Goal: Task Accomplishment & Management: Complete application form

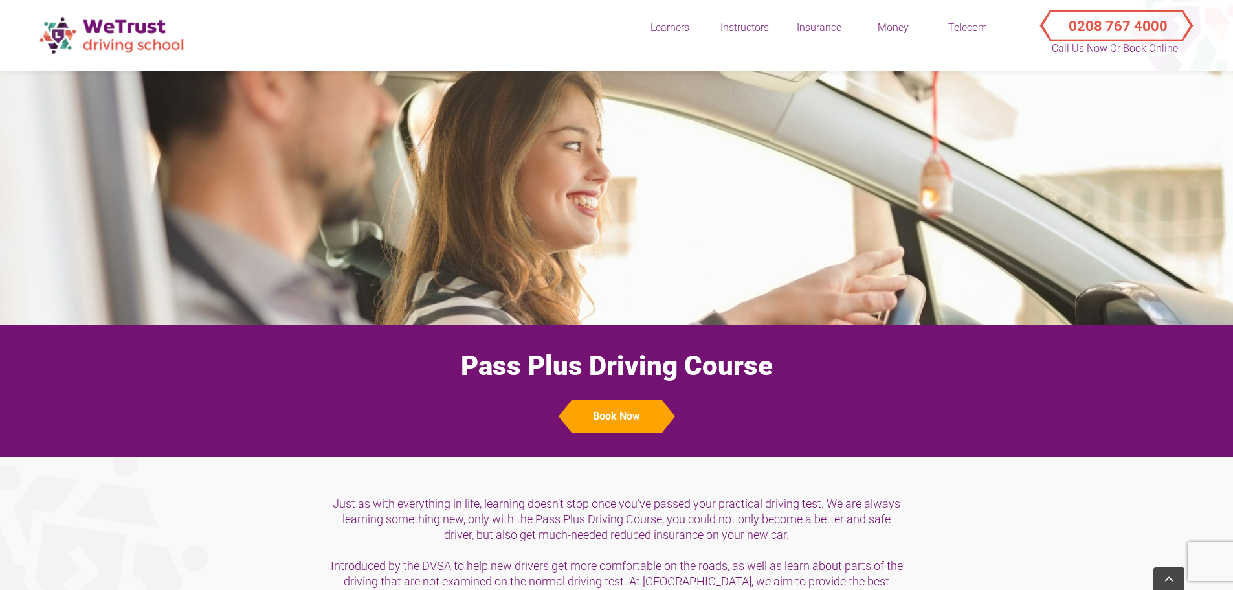
scroll to position [1230, 0]
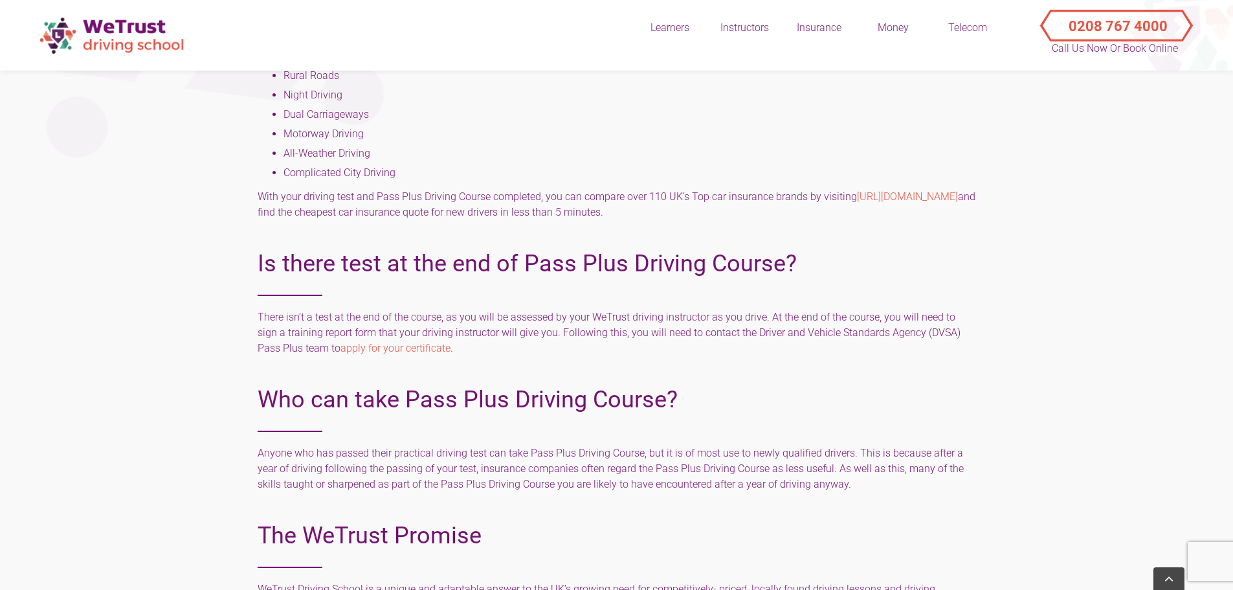
click at [792, 367] on div "Is there test at the end of Pass Plus Driving Course? There isn’t a test at the…" at bounding box center [617, 301] width 718 height 136
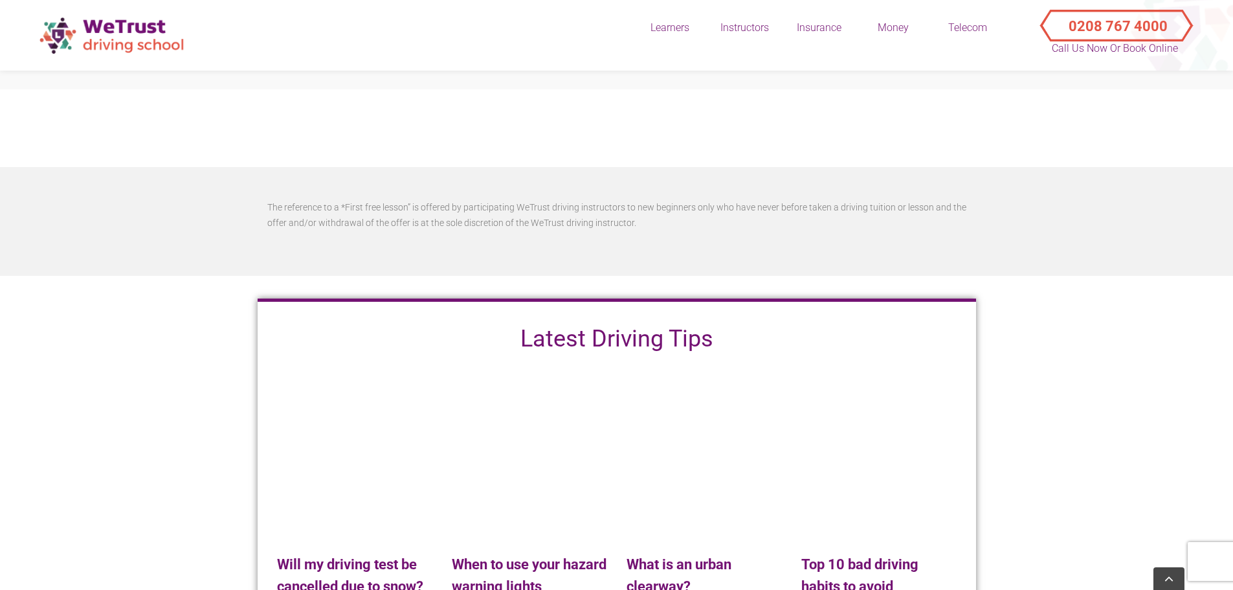
scroll to position [2071, 0]
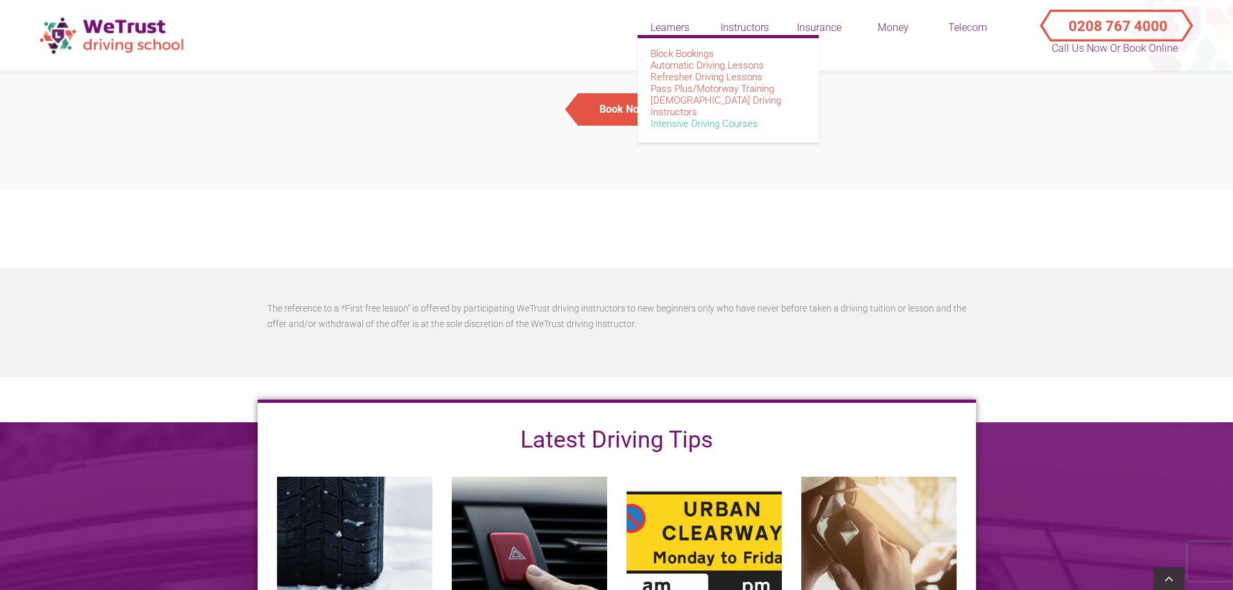
click at [678, 118] on link "Intensive Driving Courses" at bounding box center [703, 124] width 107 height 12
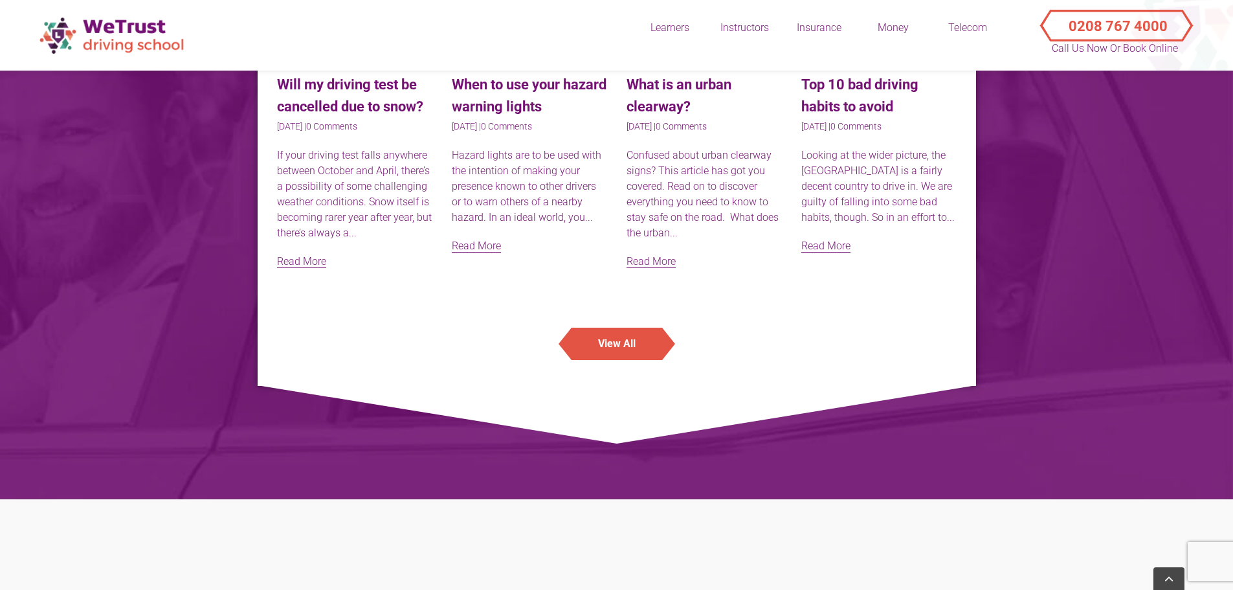
scroll to position [3042, 0]
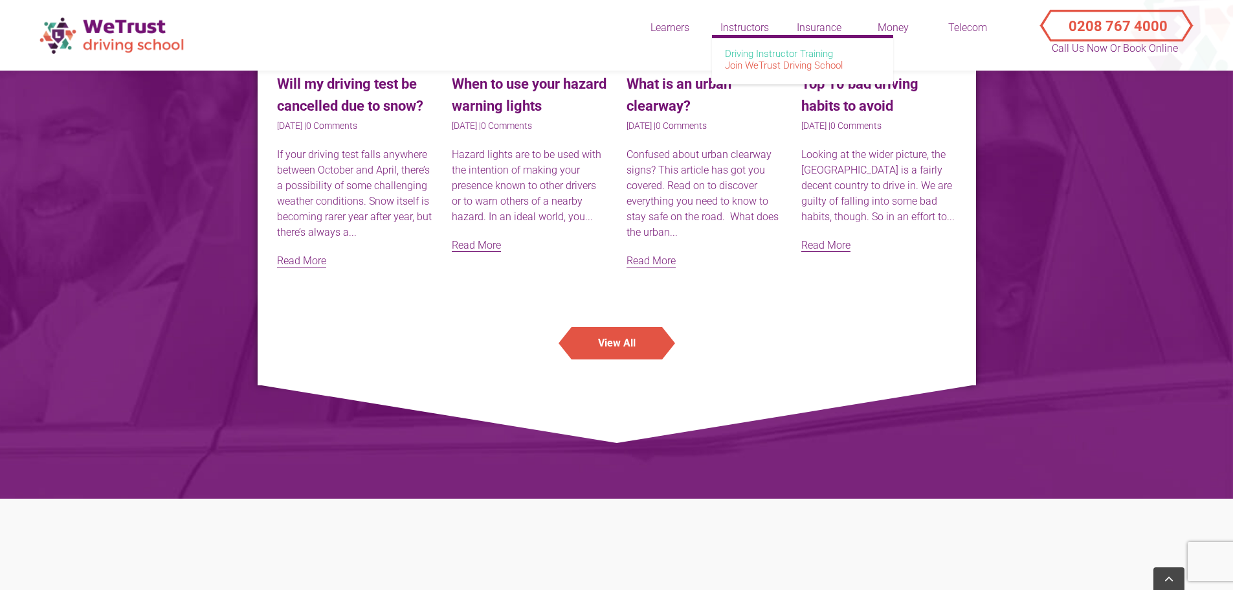
click at [755, 52] on link "Driving Instructor Training" at bounding box center [779, 54] width 108 height 12
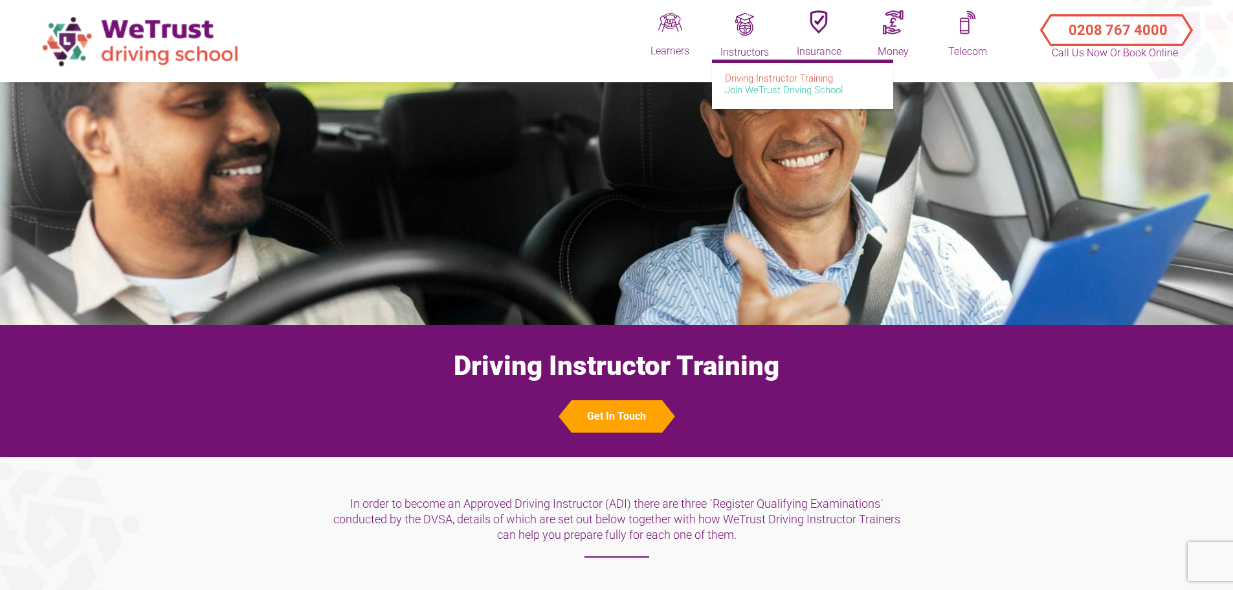
click at [758, 91] on link "Join WeTrust Driving School" at bounding box center [784, 90] width 118 height 12
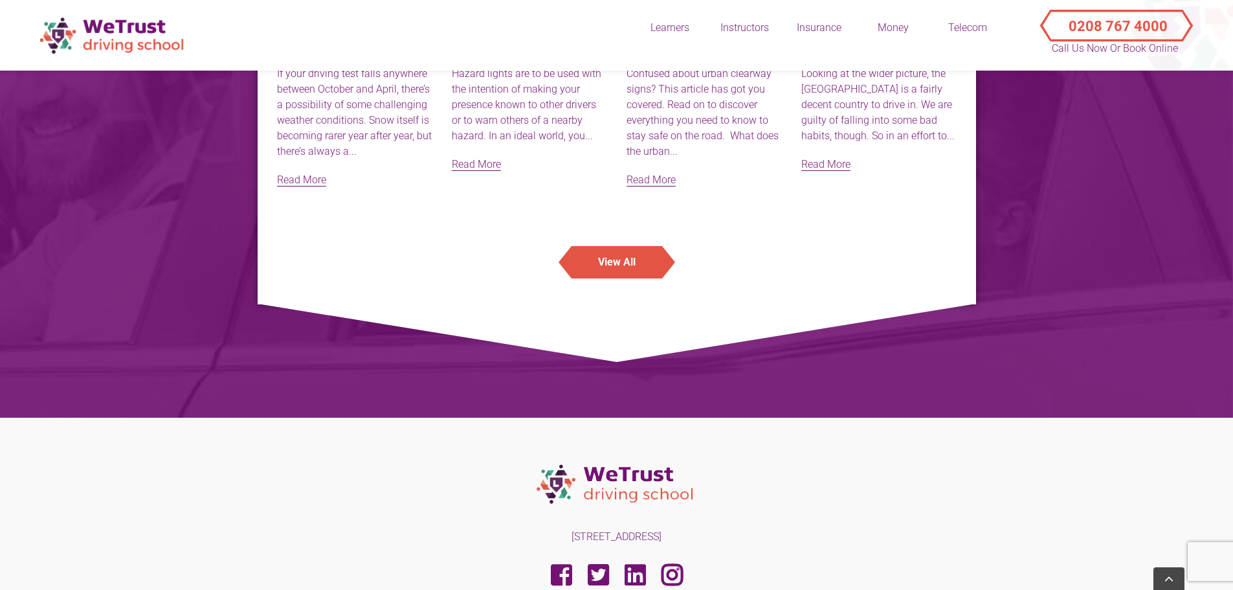
scroll to position [2544, 0]
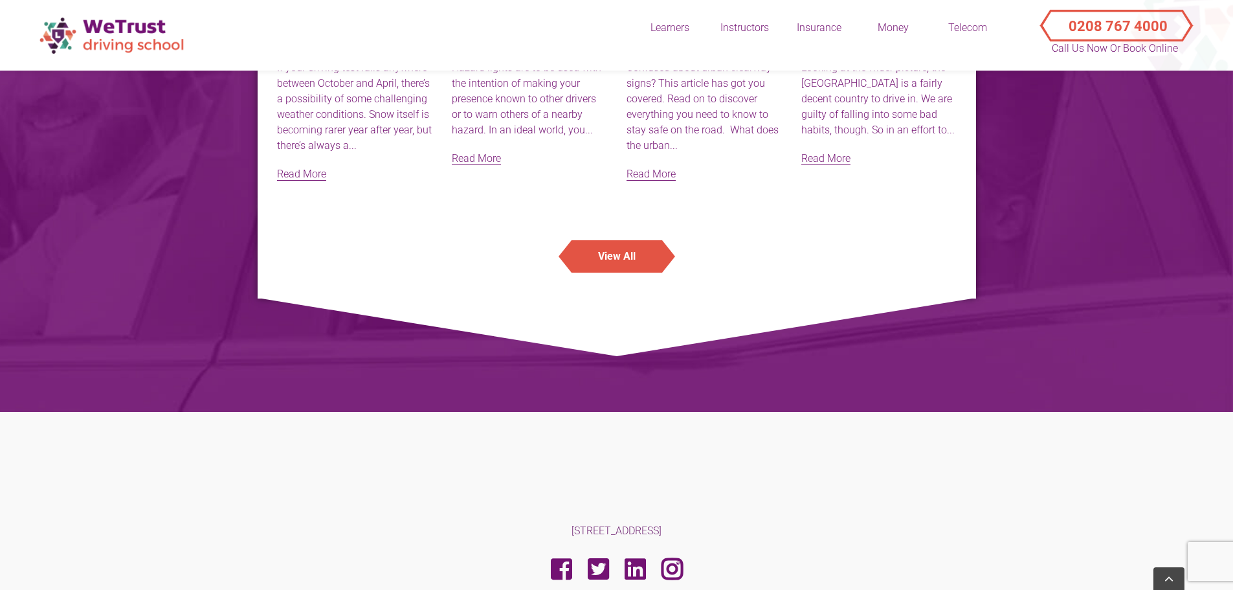
scroll to position [3250, 0]
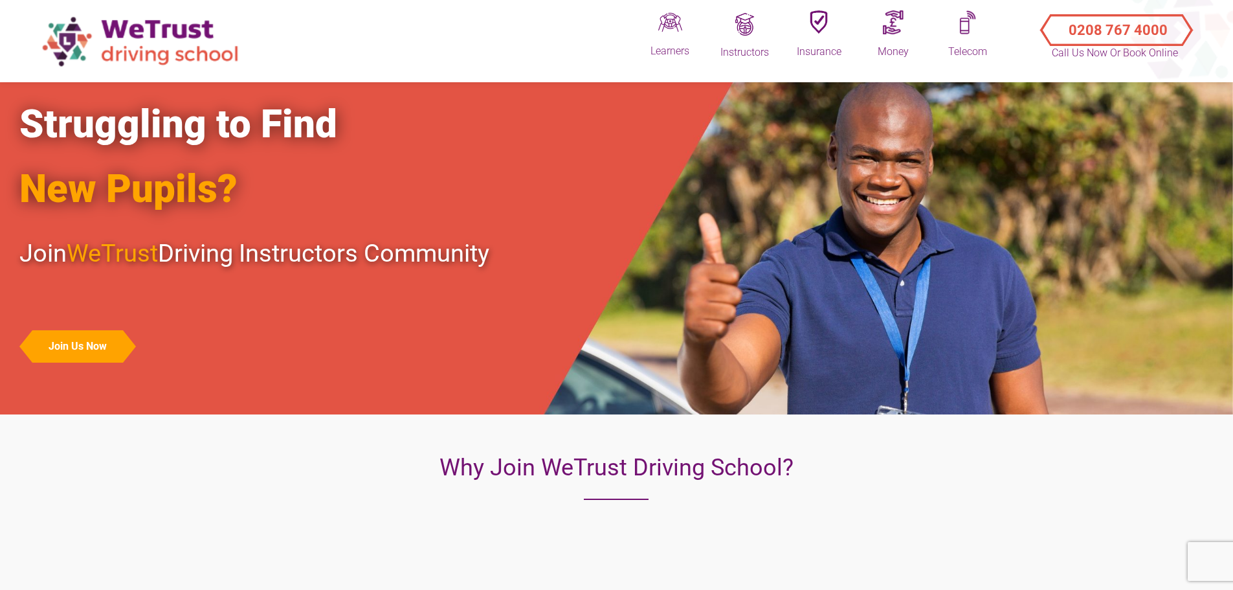
click at [754, 310] on div "Struggling to Find New Pupils? Join WeTrust Driving Instructors Community Join …" at bounding box center [524, 240] width 1028 height 296
click at [82, 345] on button "Join Us Now" at bounding box center [77, 346] width 91 height 32
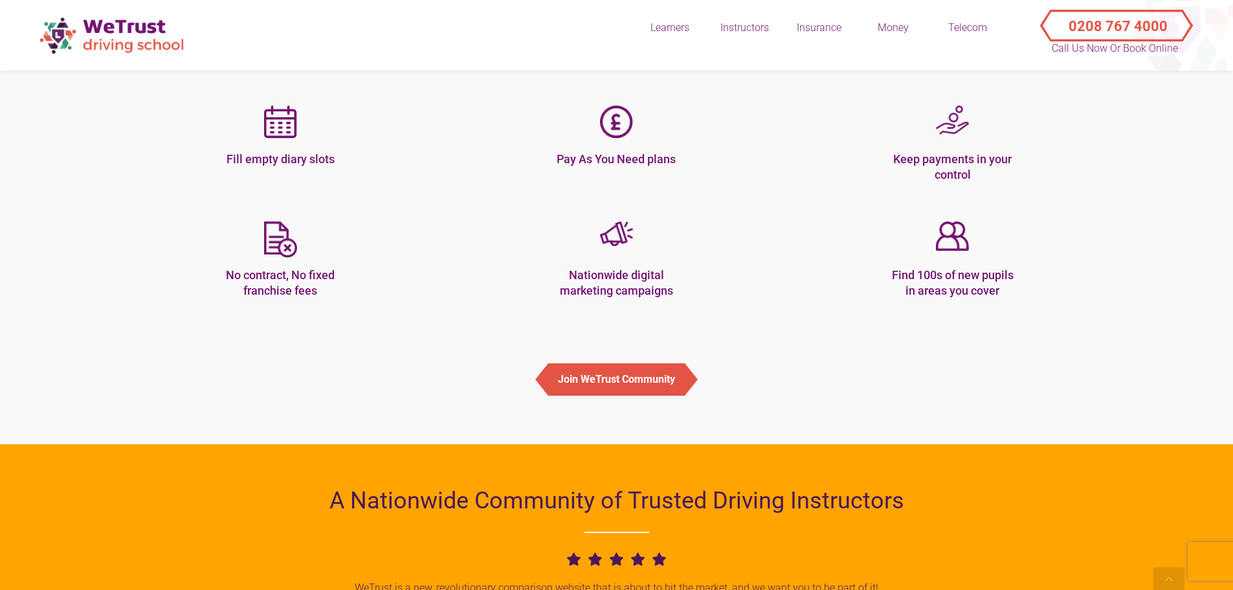
scroll to position [453, 0]
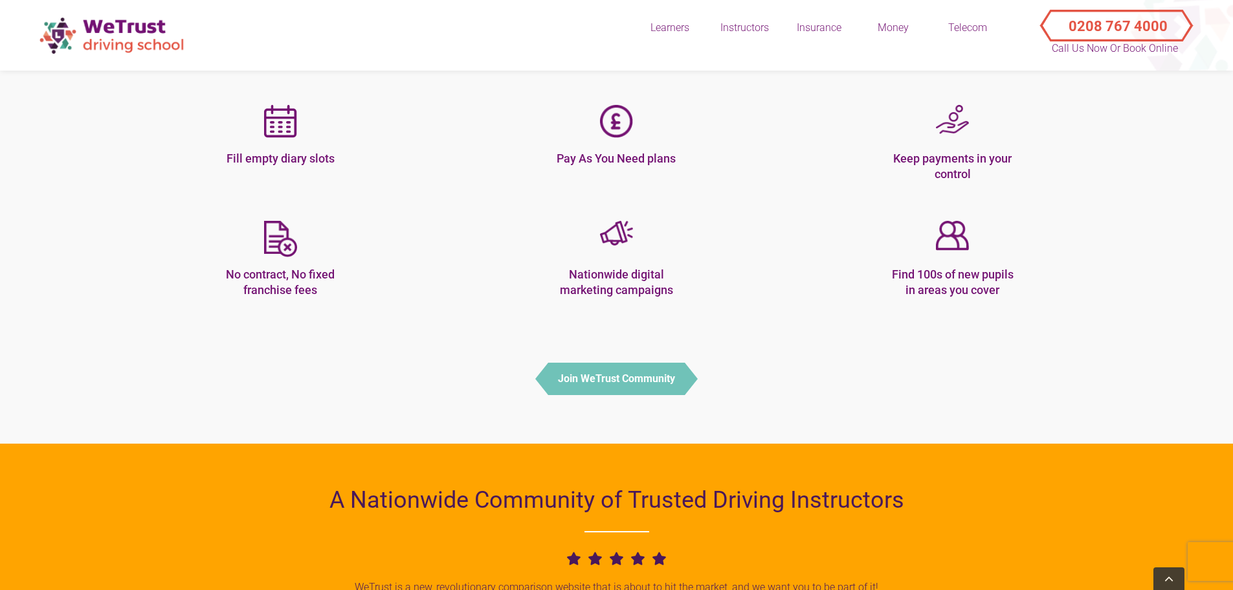
click at [614, 385] on button "Join WeTrust Community" at bounding box center [616, 378] width 137 height 32
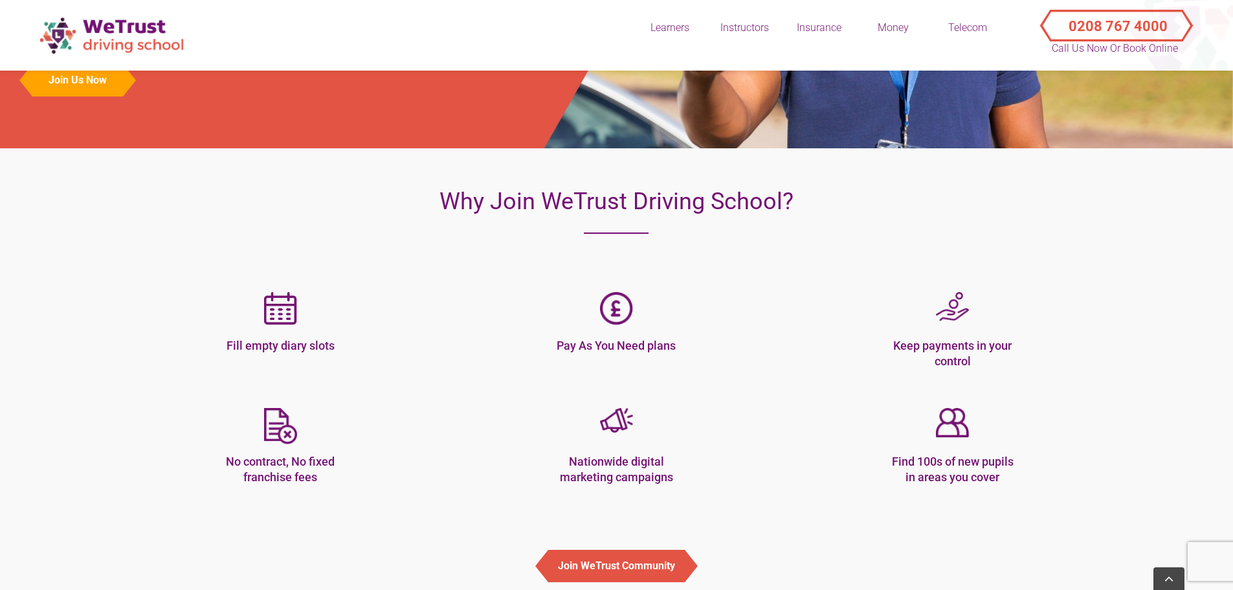
scroll to position [298, 0]
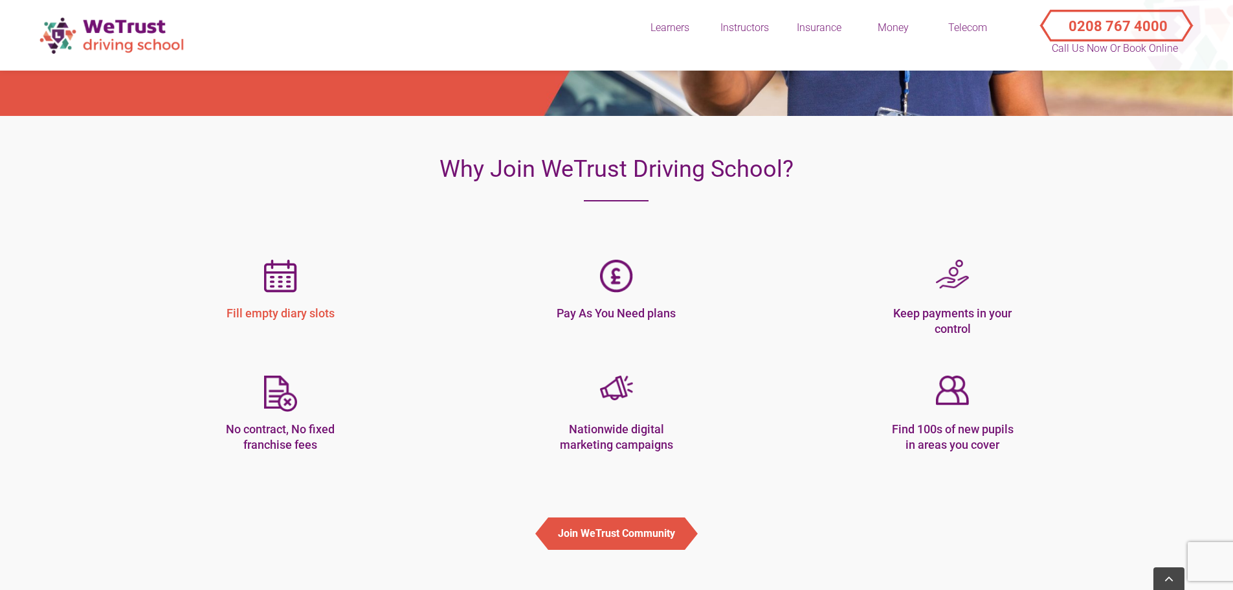
click at [313, 292] on div at bounding box center [280, 281] width 317 height 43
click at [278, 403] on img at bounding box center [280, 393] width 33 height 36
drag, startPoint x: 594, startPoint y: 452, endPoint x: 595, endPoint y: 505, distance: 53.8
click at [593, 452] on div "Nationwide digital marketing campaigns" at bounding box center [617, 423] width 336 height 96
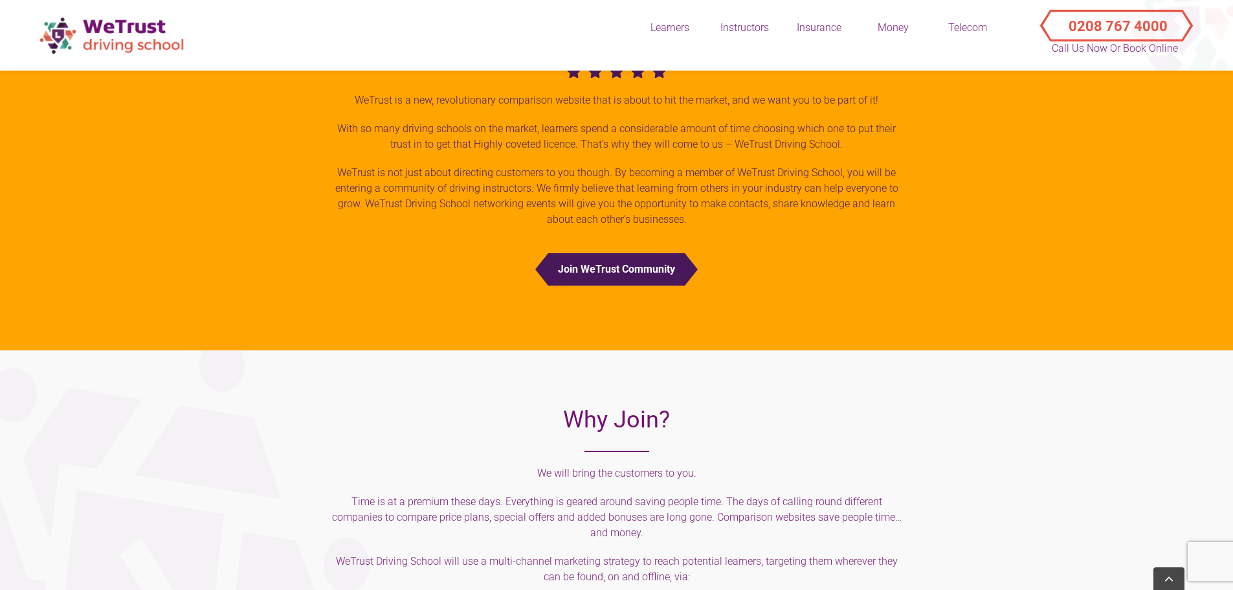
scroll to position [946, 0]
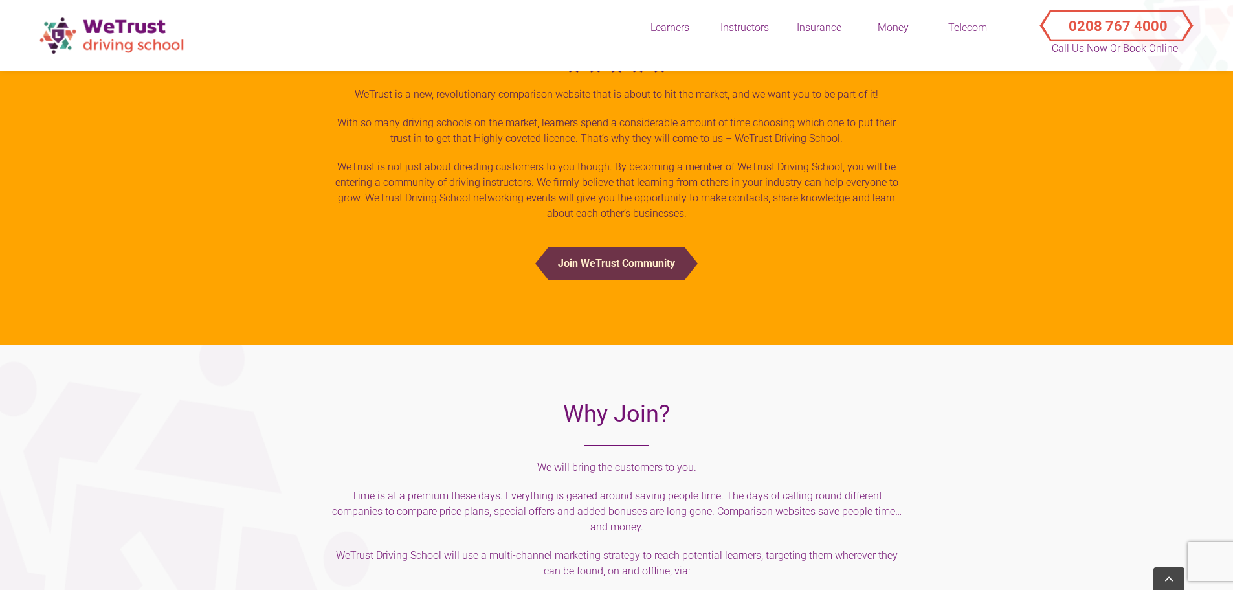
click at [614, 261] on button "Join WeTrust Community" at bounding box center [616, 263] width 137 height 32
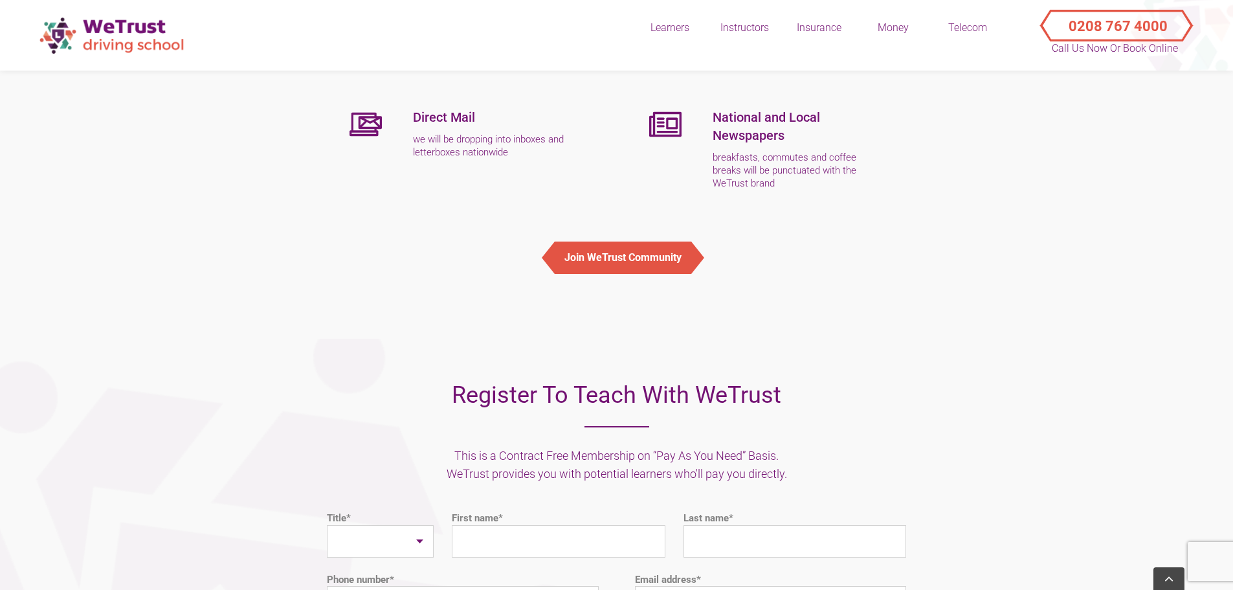
scroll to position [1658, 0]
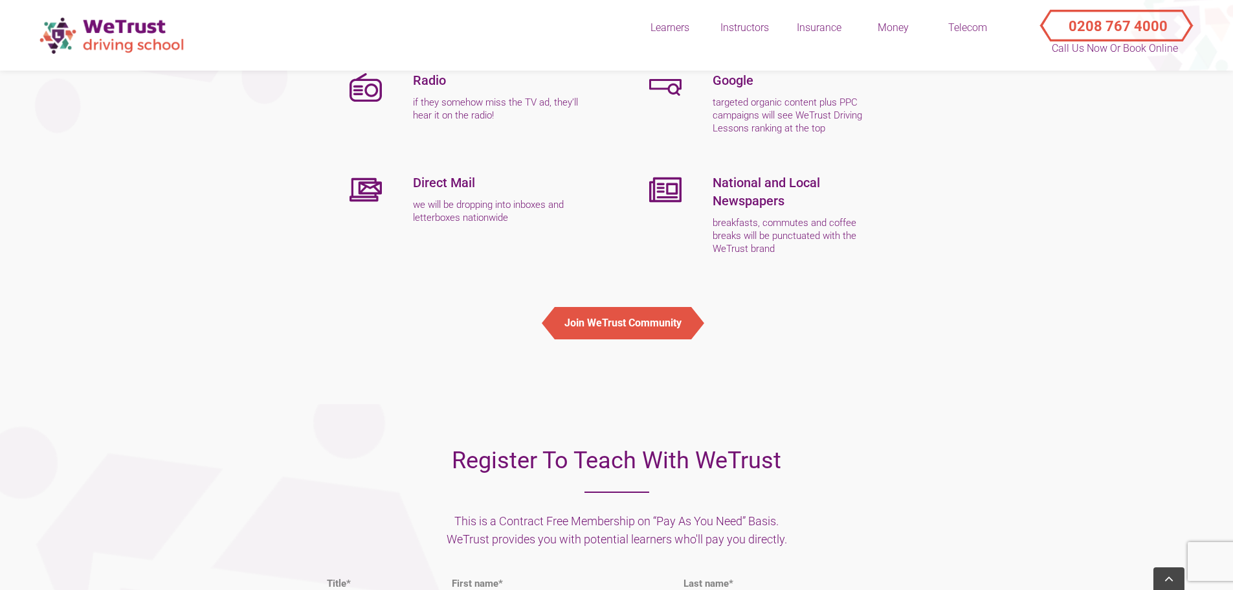
click at [375, 338] on div "Join WeTrust Community" at bounding box center [616, 323] width 579 height 84
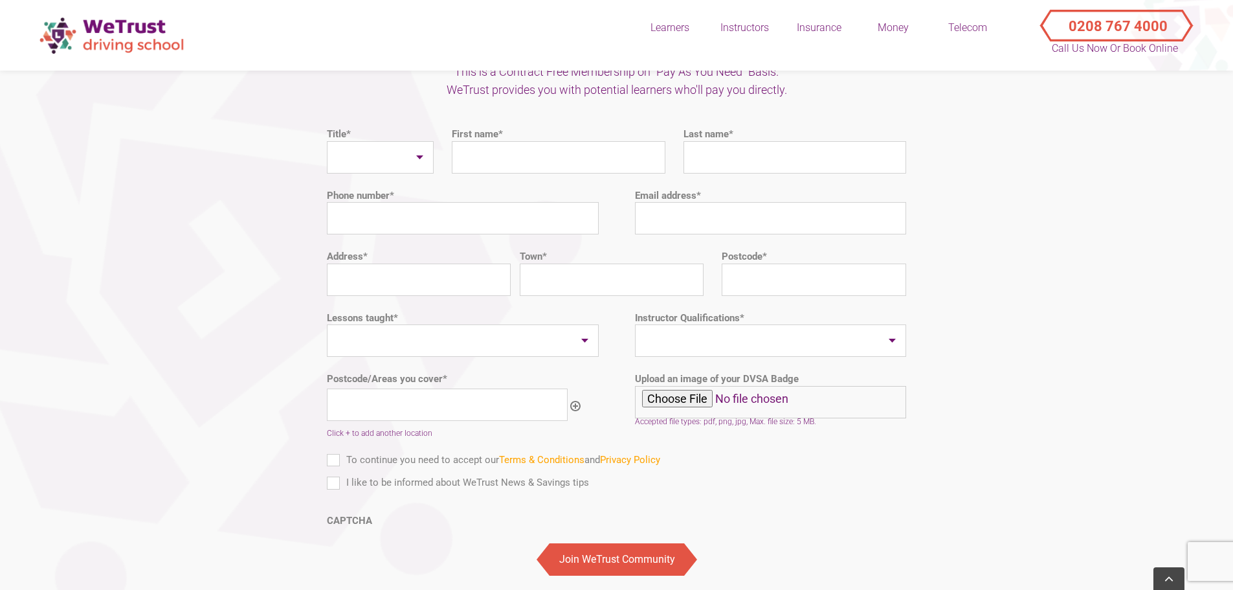
scroll to position [2111, 0]
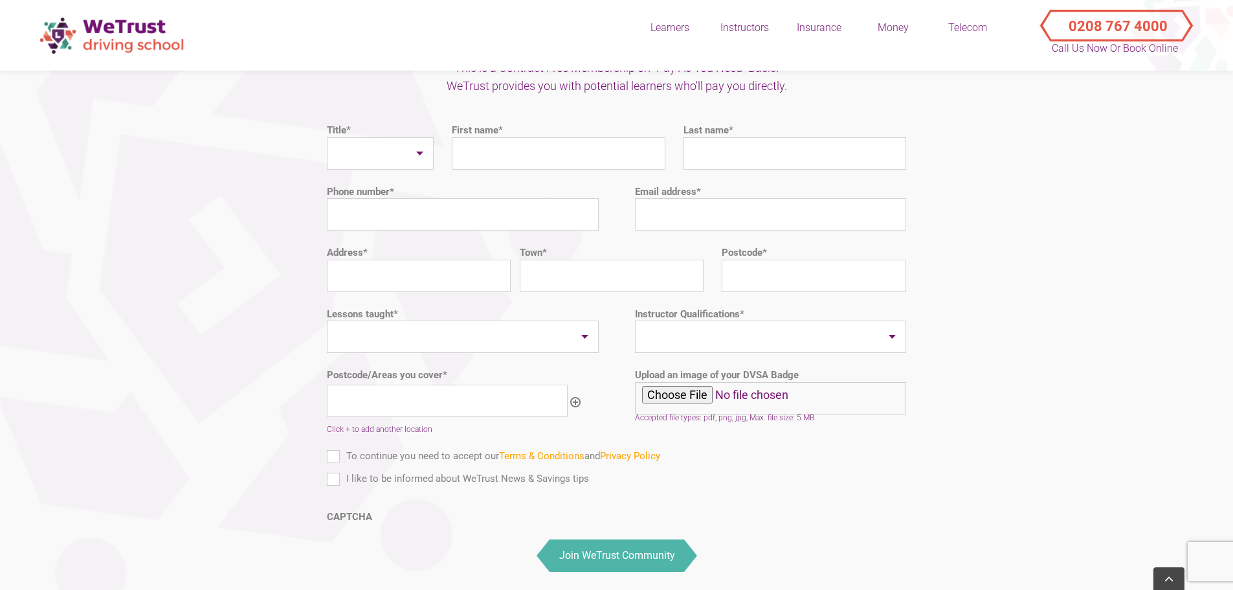
click at [643, 539] on input "Join WeTrust Community" at bounding box center [617, 555] width 135 height 32
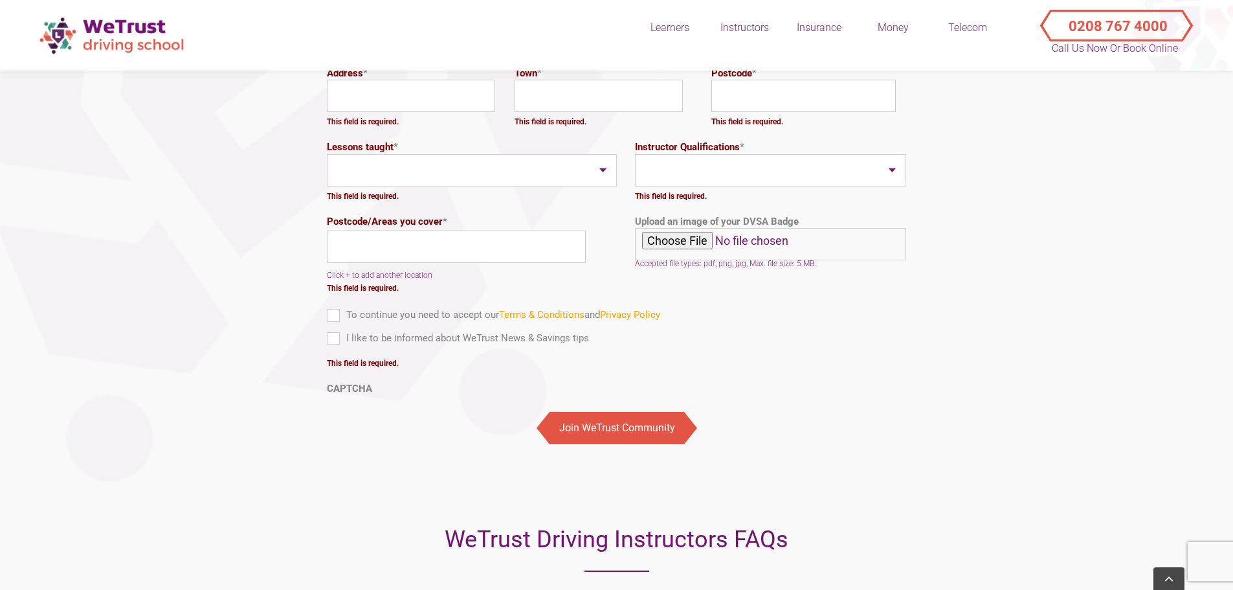
scroll to position [2414, 0]
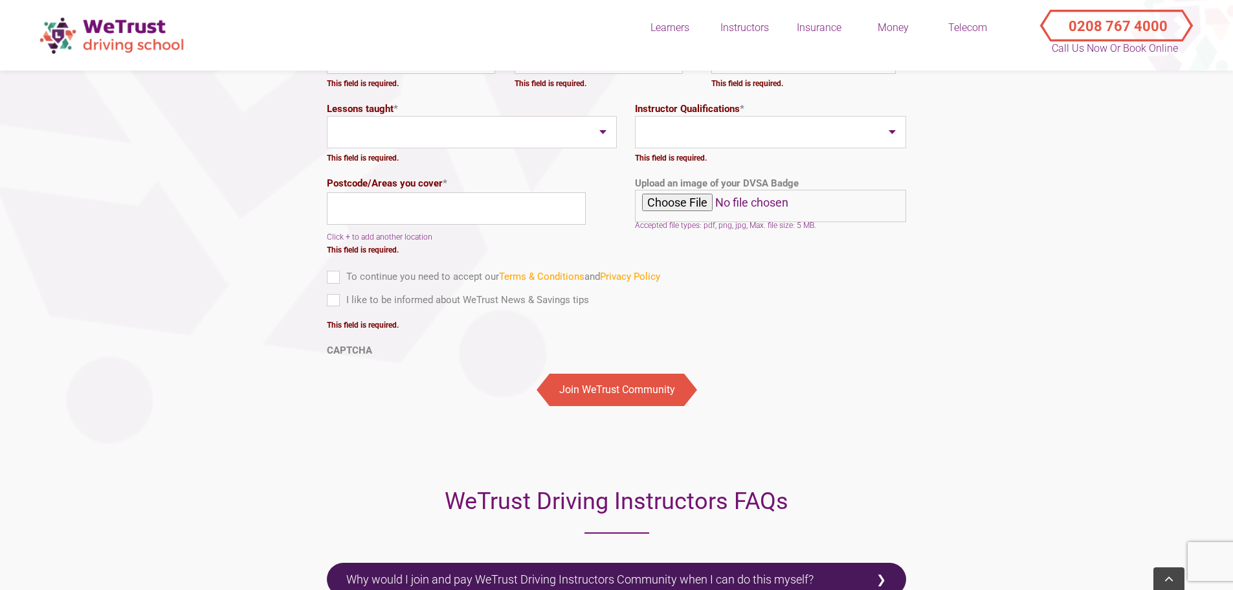
click at [346, 344] on label "CAPTCHA" at bounding box center [349, 350] width 45 height 13
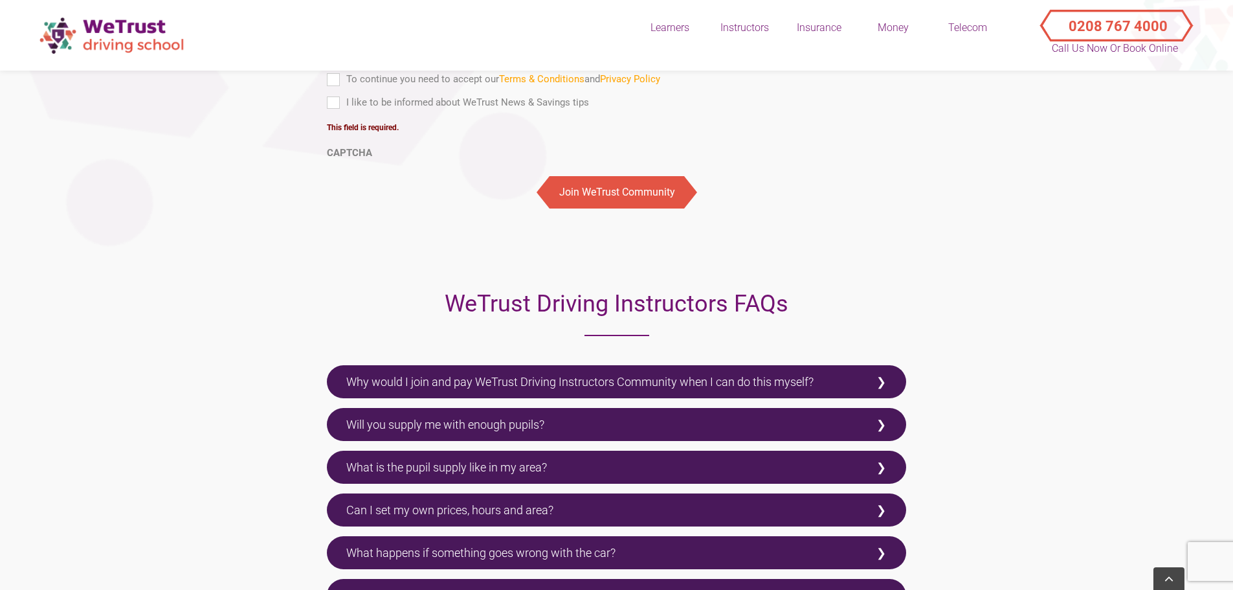
scroll to position [2672, 0]
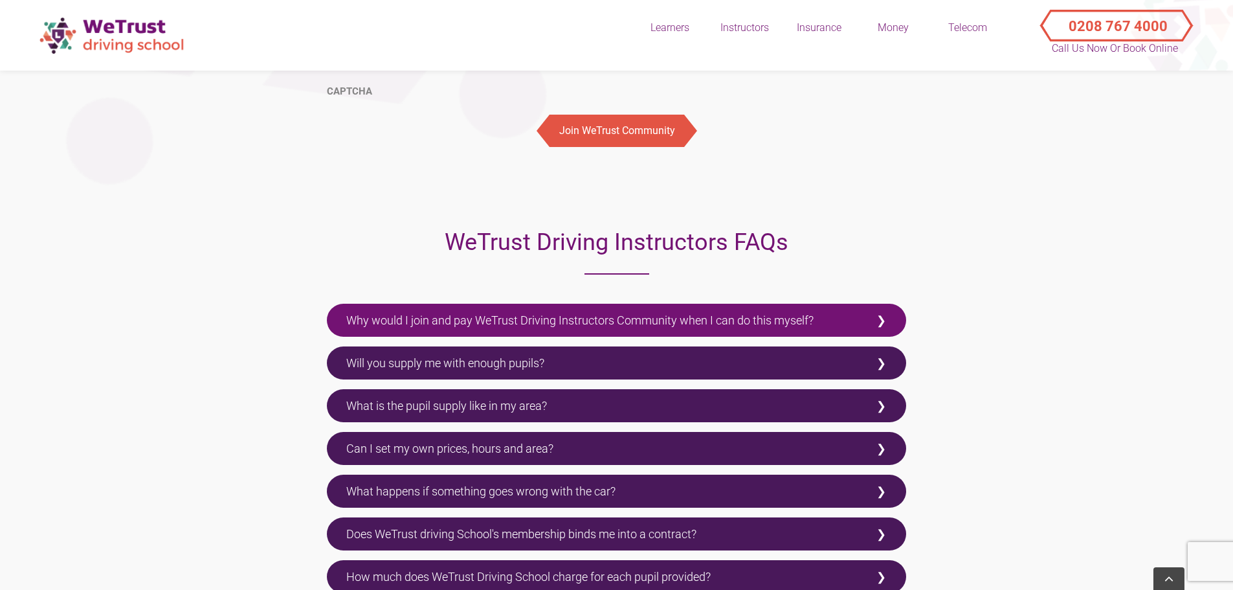
click at [550, 305] on label "Why would I join and pay WeTrust Driving Instructors Community when I can do th…" at bounding box center [616, 320] width 579 height 33
click at [335, 305] on input "Why would I join and pay WeTrust Driving Instructors Community when I can do th…" at bounding box center [331, 308] width 8 height 8
checkbox input "true"
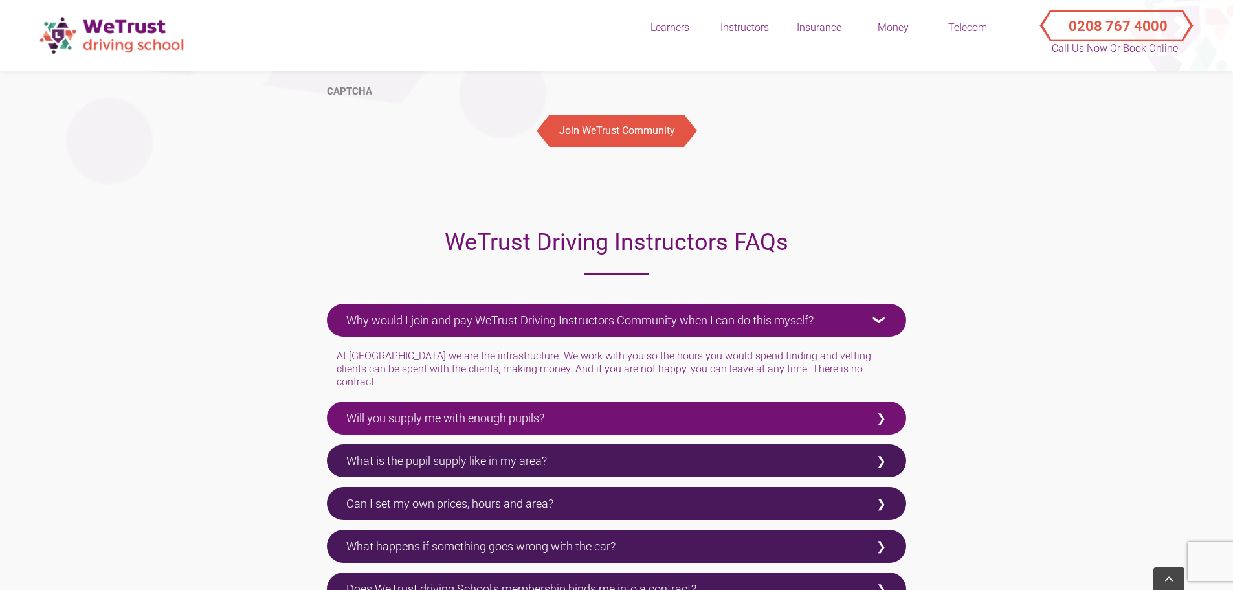
click at [431, 404] on label "Will you supply me with enough pupils?" at bounding box center [616, 417] width 579 height 33
click at [335, 404] on input "Will you supply me with enough pupils?" at bounding box center [331, 405] width 8 height 8
checkbox input "true"
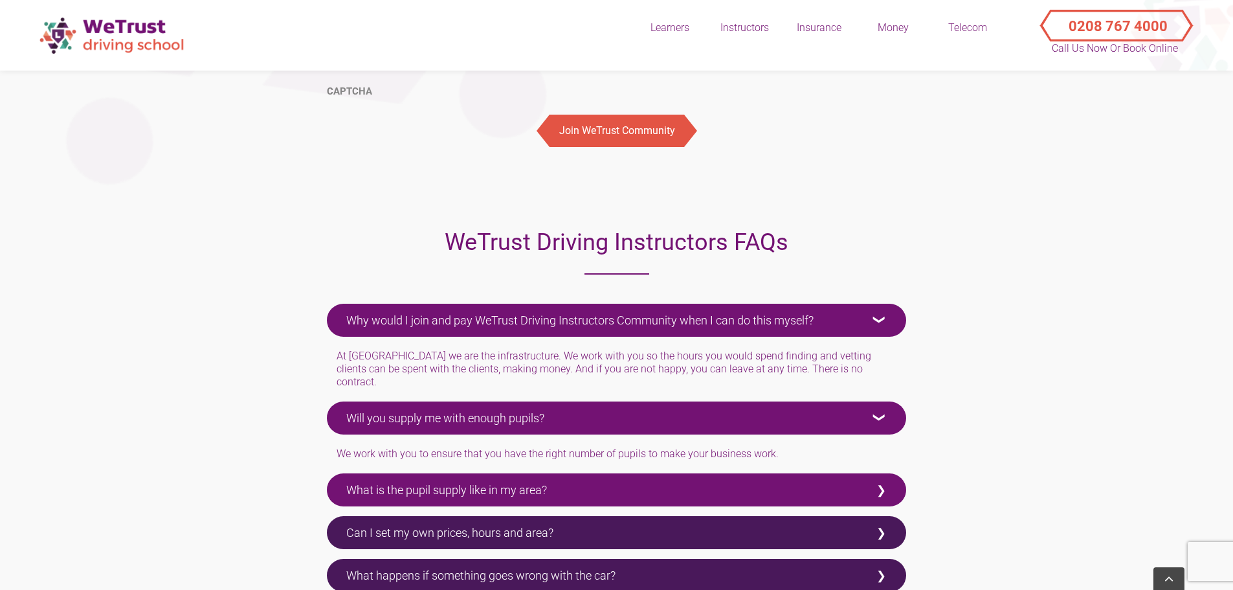
click at [447, 479] on label "What is the pupil supply like in my area?" at bounding box center [616, 489] width 579 height 33
click at [335, 479] on input "What is the pupil supply like in my area?" at bounding box center [331, 477] width 8 height 8
checkbox input "true"
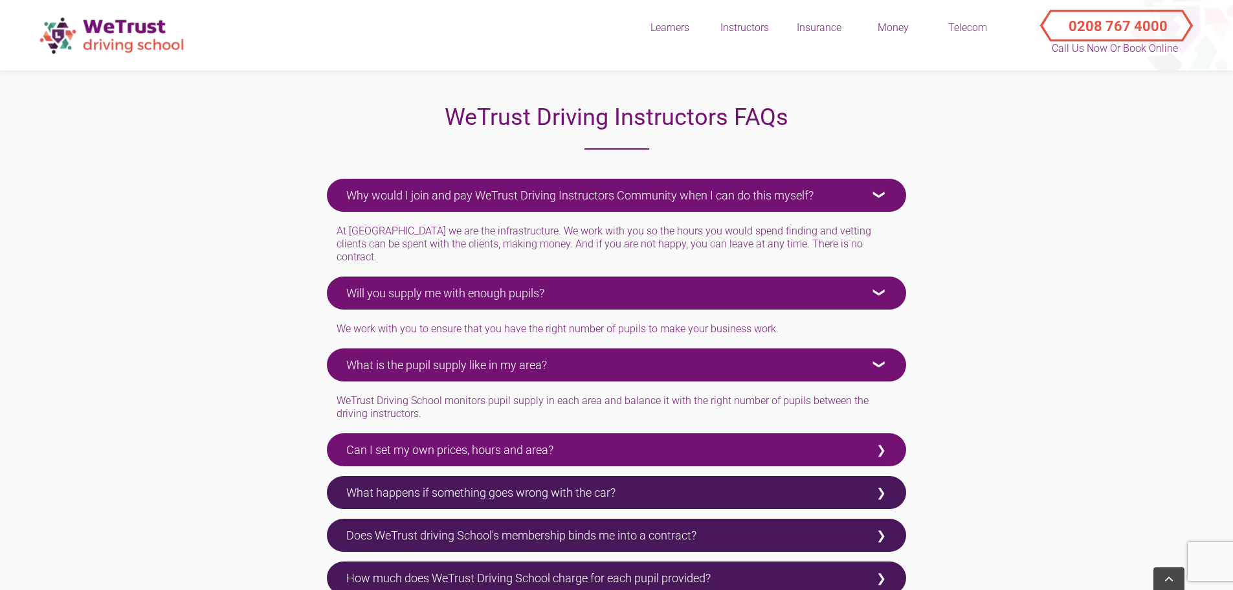
scroll to position [2802, 0]
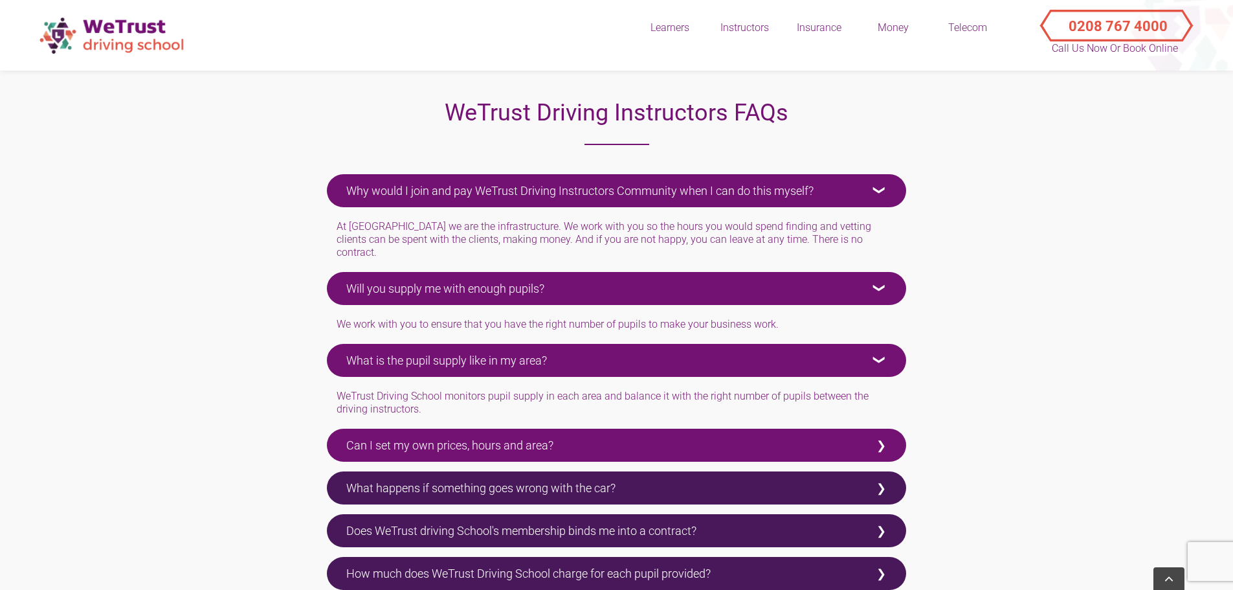
click at [416, 430] on label "Can I set my own prices, hours and area?" at bounding box center [616, 444] width 579 height 33
click at [335, 430] on input "Can I set my own prices, hours and area?" at bounding box center [331, 432] width 8 height 8
checkbox input "true"
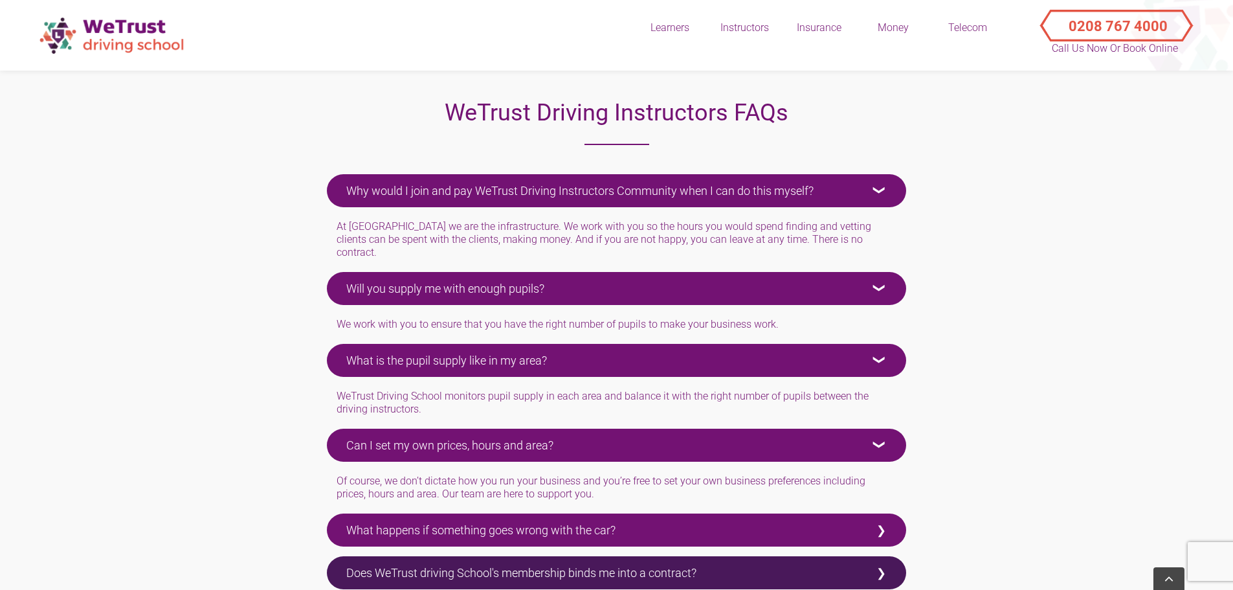
click at [428, 523] on label "What happens if something goes wrong with the car?" at bounding box center [616, 529] width 579 height 33
click at [335, 522] on input "What happens if something goes wrong with the car?" at bounding box center [331, 517] width 8 height 8
checkbox input "true"
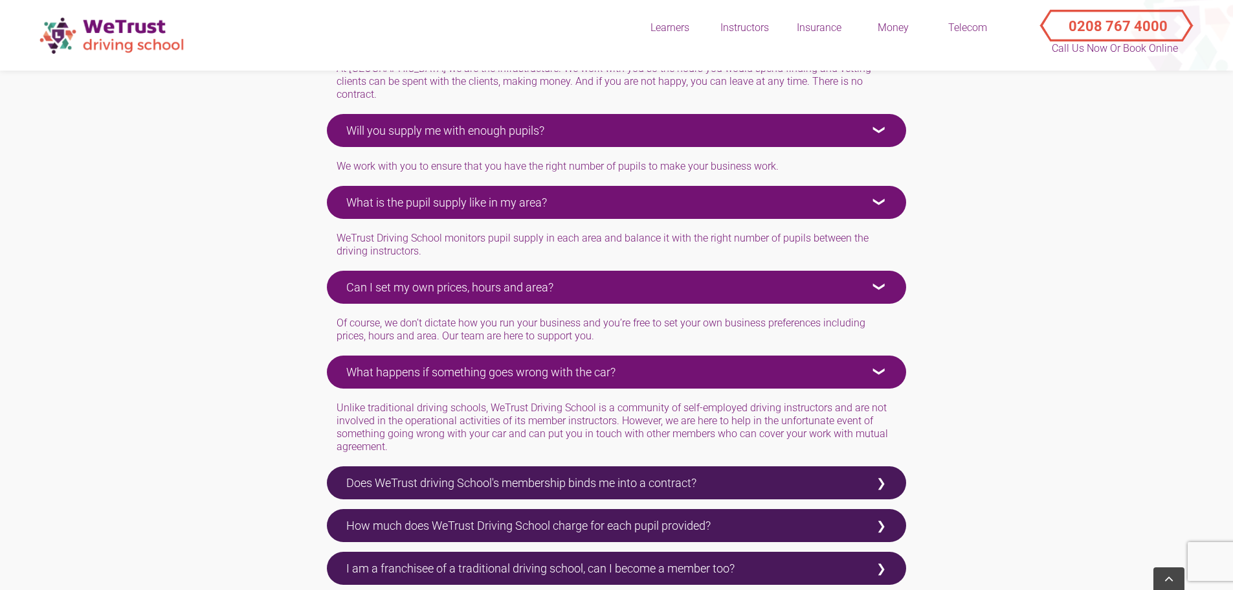
scroll to position [2996, 0]
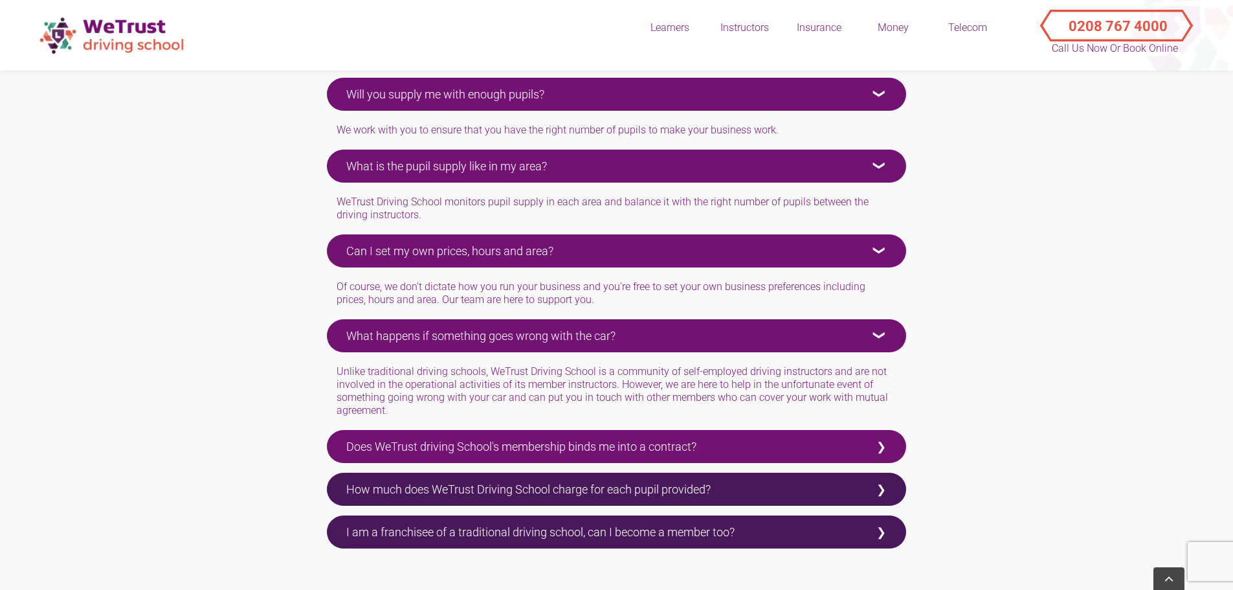
click at [440, 430] on label "Does WeTrust driving School's membership binds me into a contract?" at bounding box center [616, 446] width 579 height 33
click at [335, 430] on input "Does WeTrust driving School's membership binds me into a contract?" at bounding box center [331, 434] width 8 height 8
checkbox input "true"
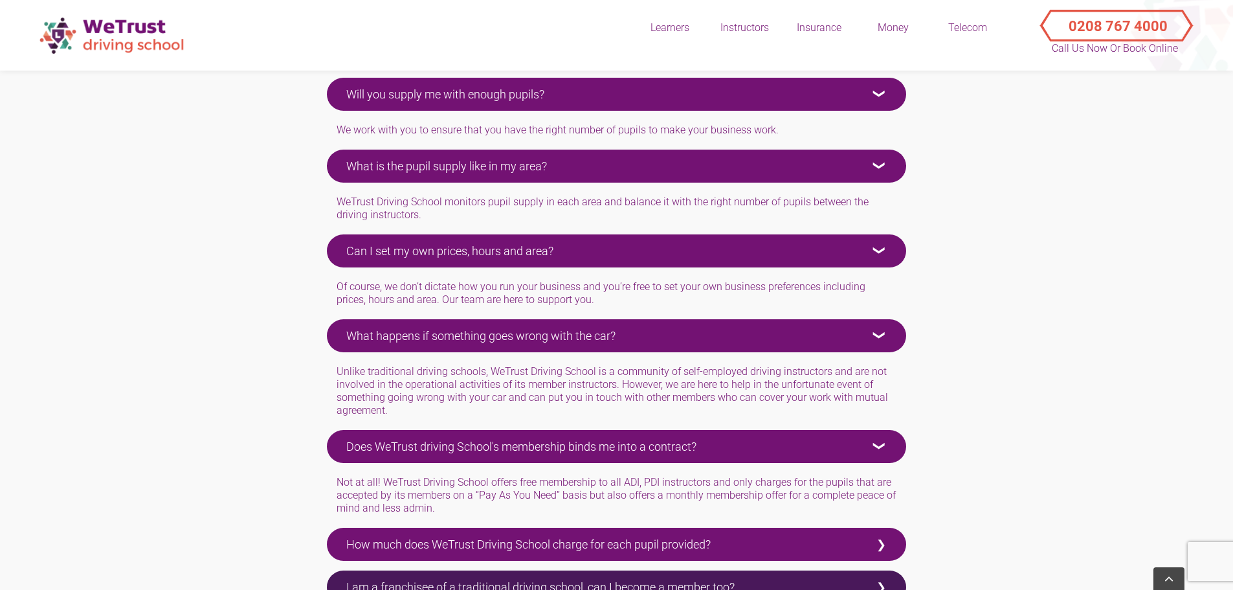
click at [425, 531] on label "How much does WeTrust Driving School charge for each pupil provided?" at bounding box center [616, 544] width 579 height 33
click at [335, 531] on input "How much does WeTrust Driving School charge for each pupil provided?" at bounding box center [331, 532] width 8 height 8
checkbox input "true"
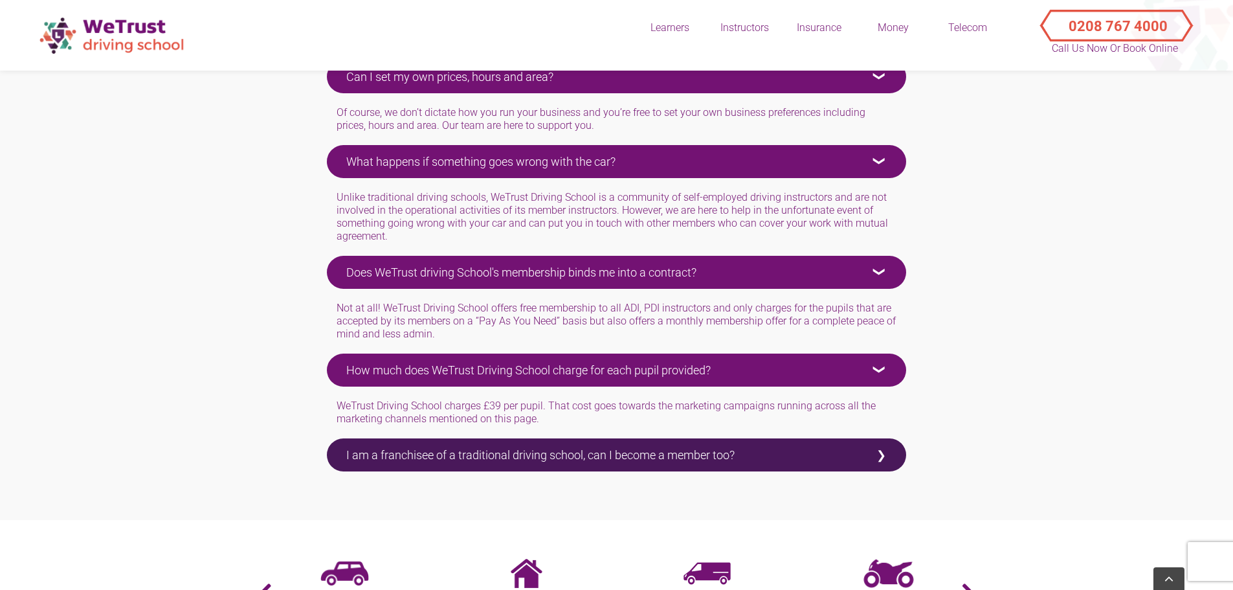
scroll to position [3190, 0]
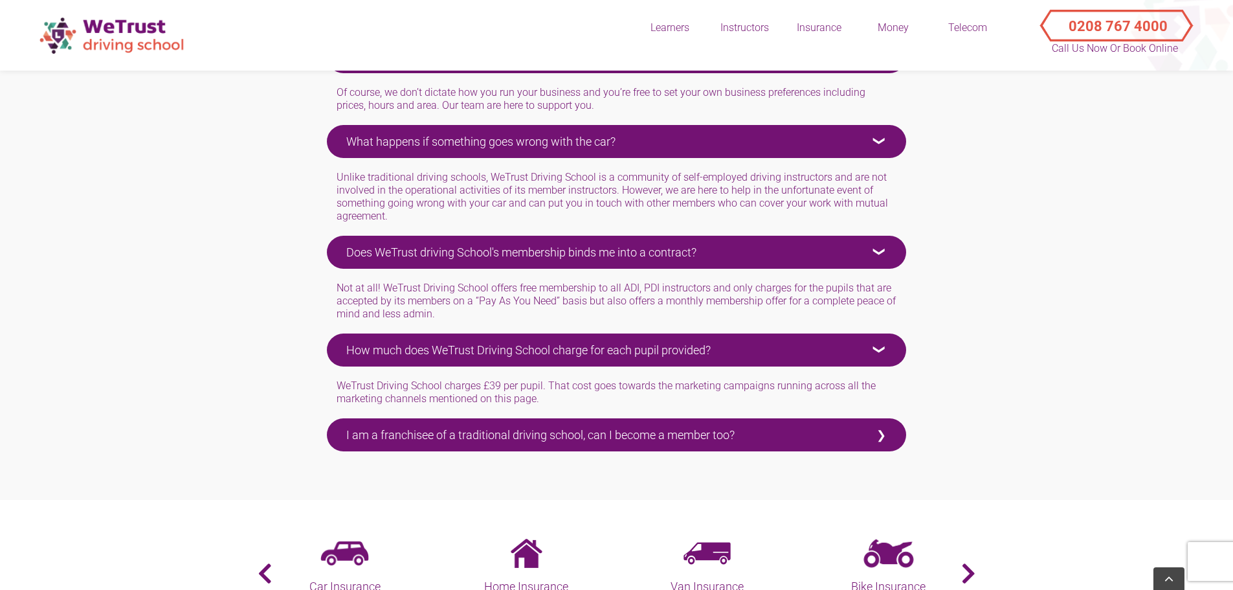
click at [450, 419] on label "I am a franchisee of a traditional driving school, can I become a member too?" at bounding box center [616, 434] width 579 height 33
click at [335, 419] on input "I am a franchisee of a traditional driving school, can I become a member too?" at bounding box center [331, 422] width 8 height 8
checkbox input "true"
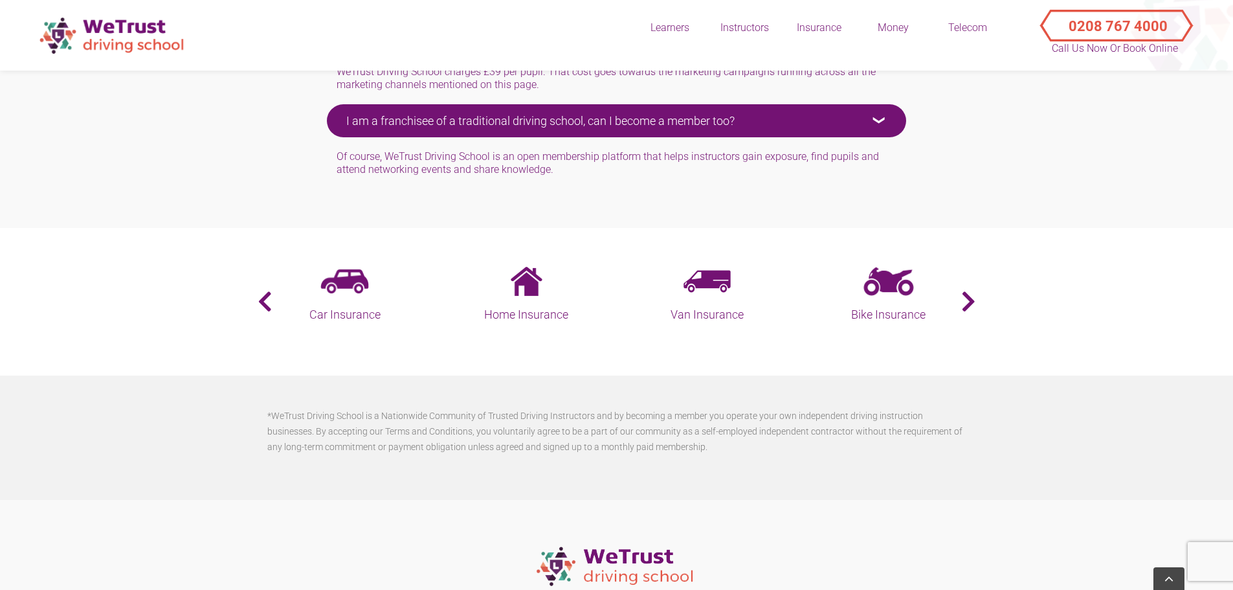
scroll to position [3514, 0]
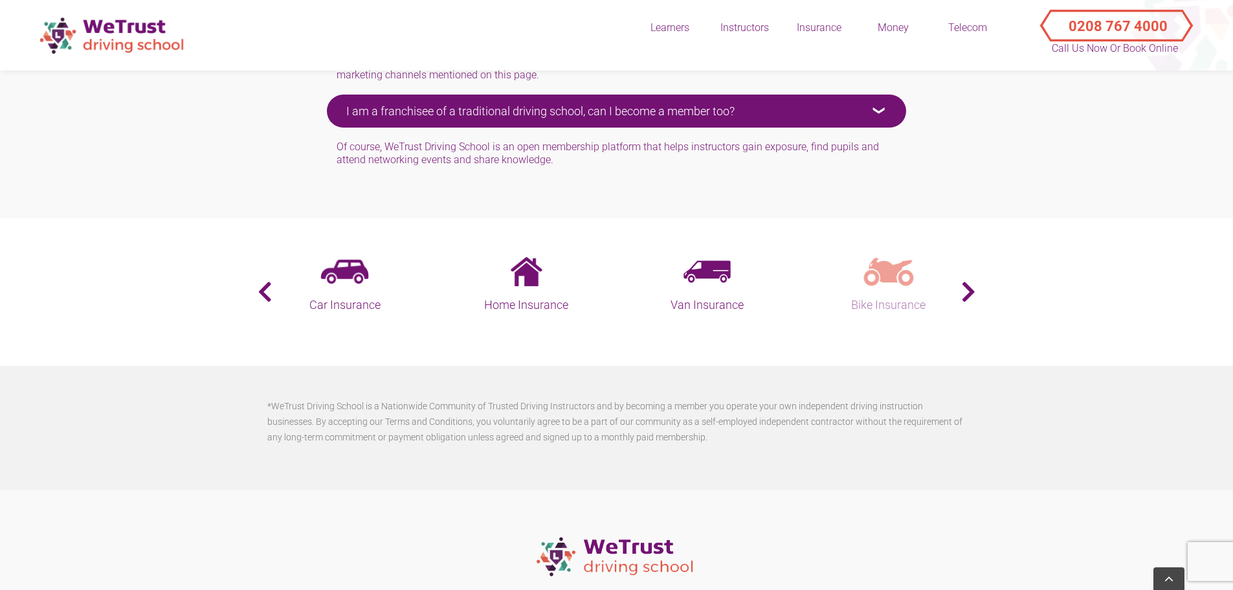
click at [947, 272] on link "Bike Insurance" at bounding box center [888, 285] width 175 height 57
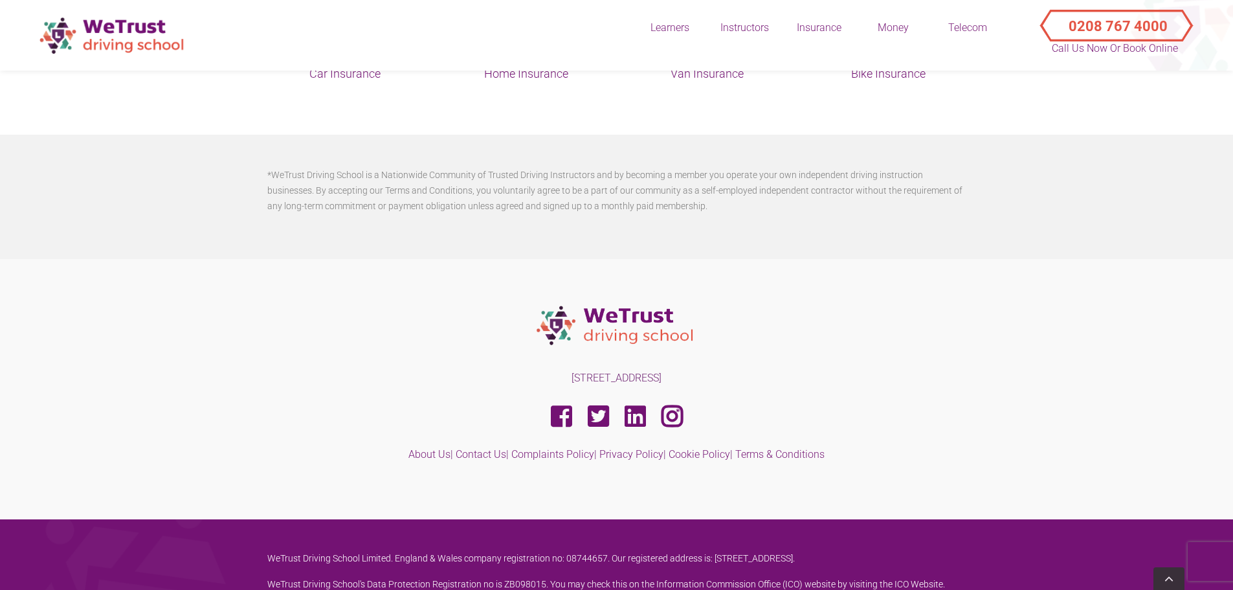
scroll to position [3643, 0]
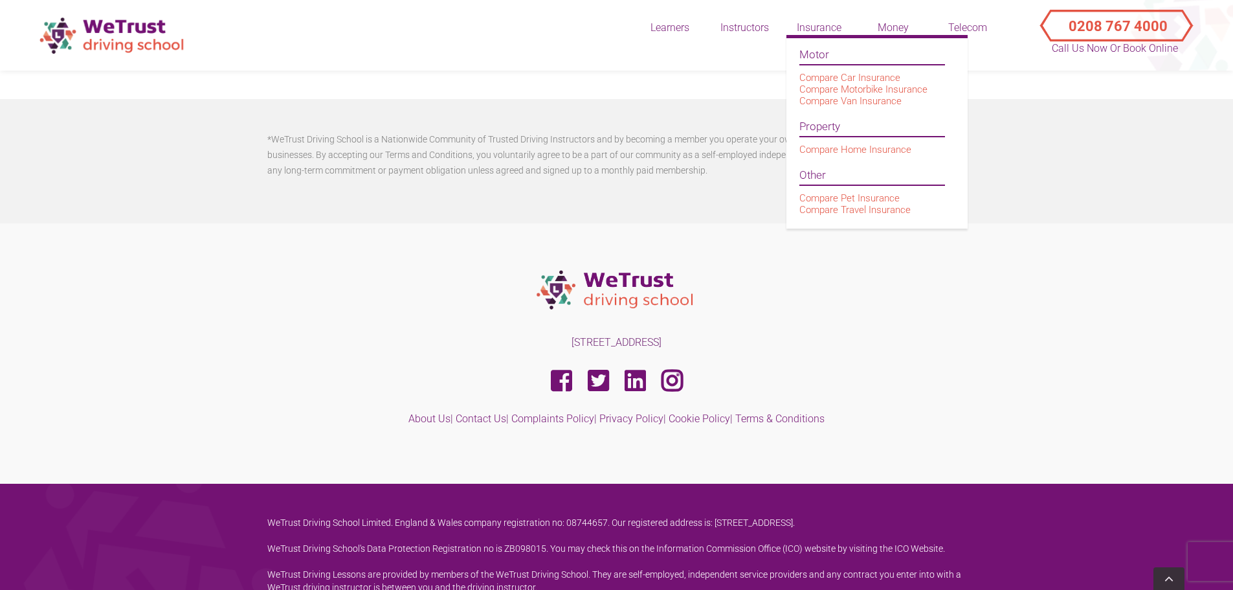
click at [819, 25] on div "Insurance" at bounding box center [818, 28] width 65 height 14
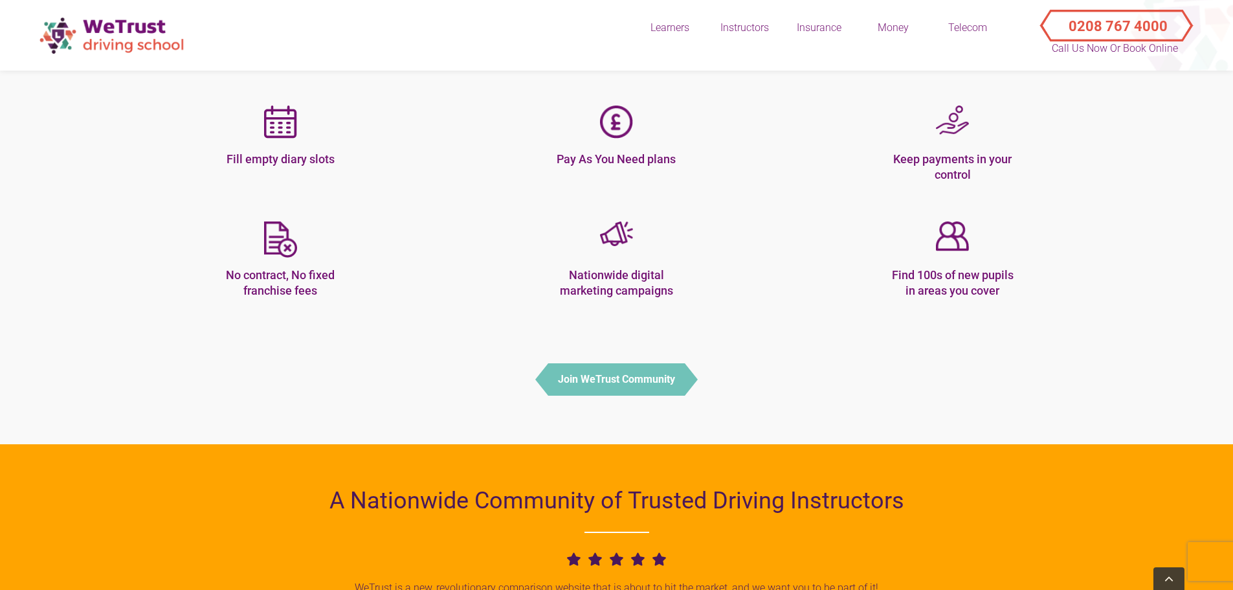
scroll to position [453, 0]
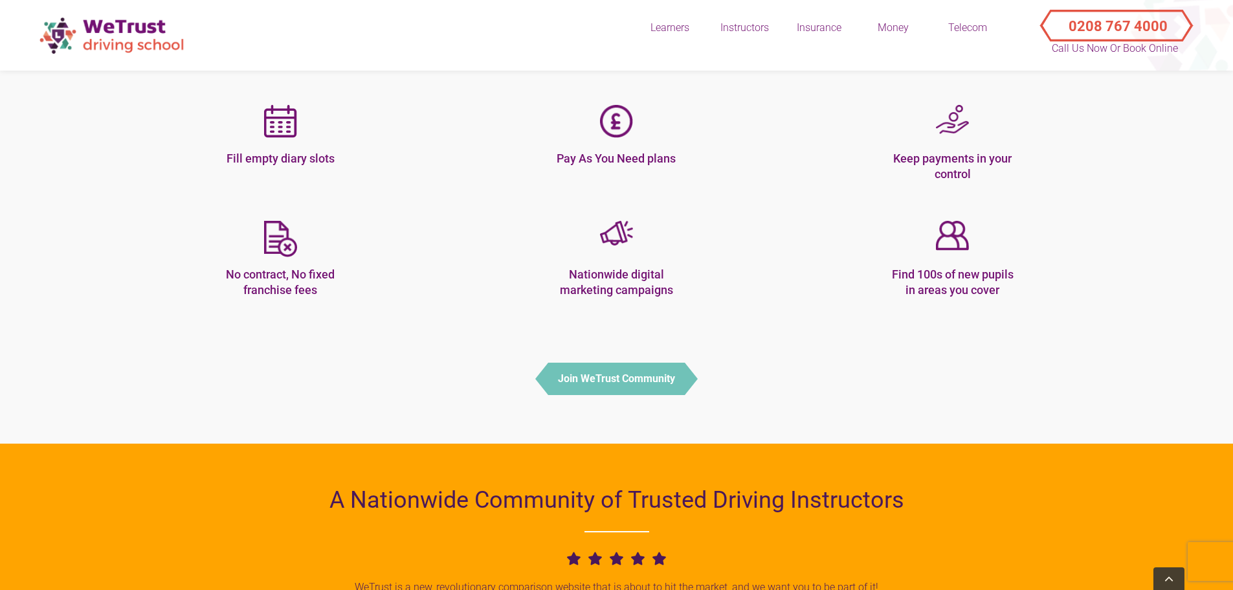
click at [615, 384] on button "Join WeTrust Community" at bounding box center [616, 378] width 137 height 32
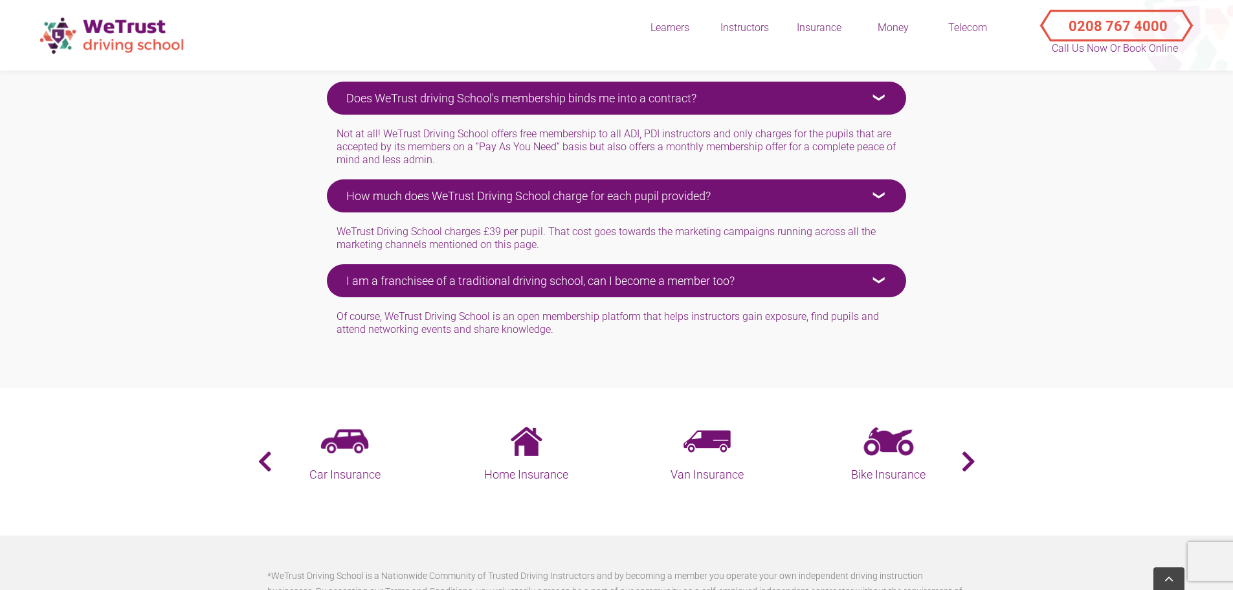
scroll to position [3495, 0]
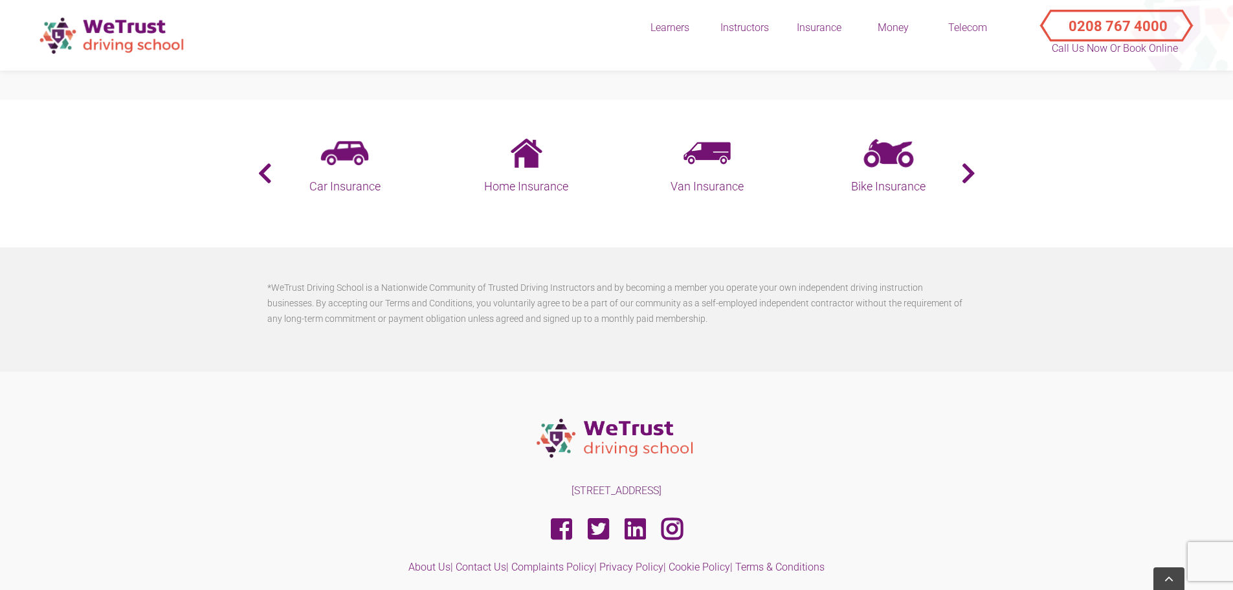
click at [981, 159] on section "Personal Loans Car Hire Mortgages Driving Lessons Homeowner Loans Car Insurance…" at bounding box center [616, 174] width 1233 height 148
click at [973, 162] on button "›" at bounding box center [974, 173] width 3 height 23
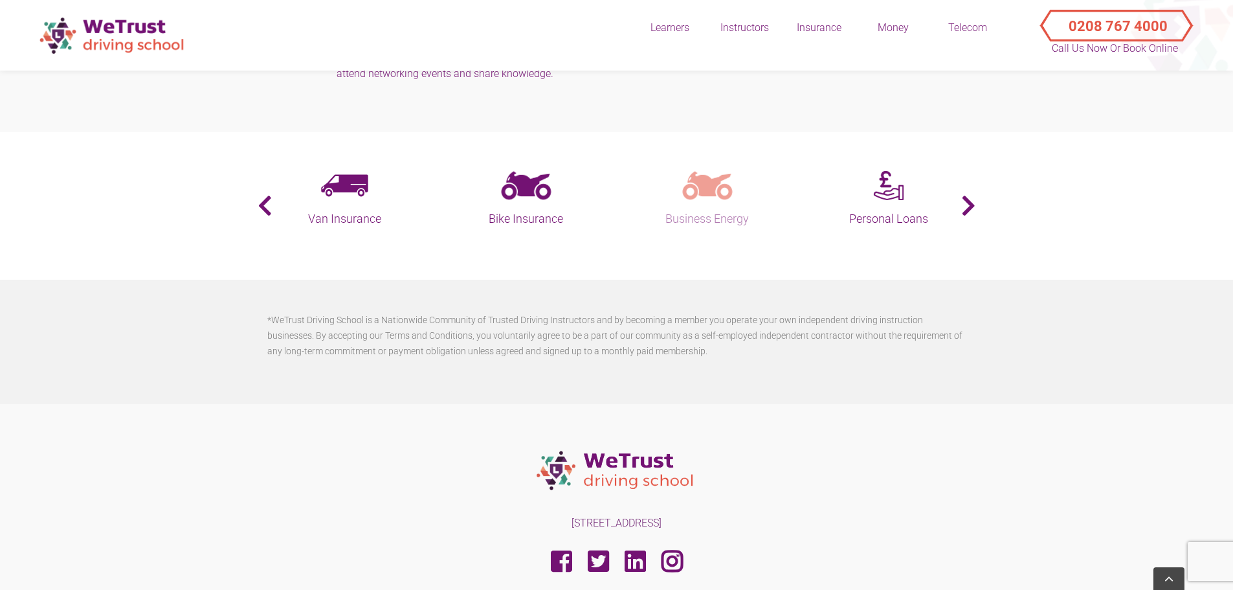
scroll to position [3430, 0]
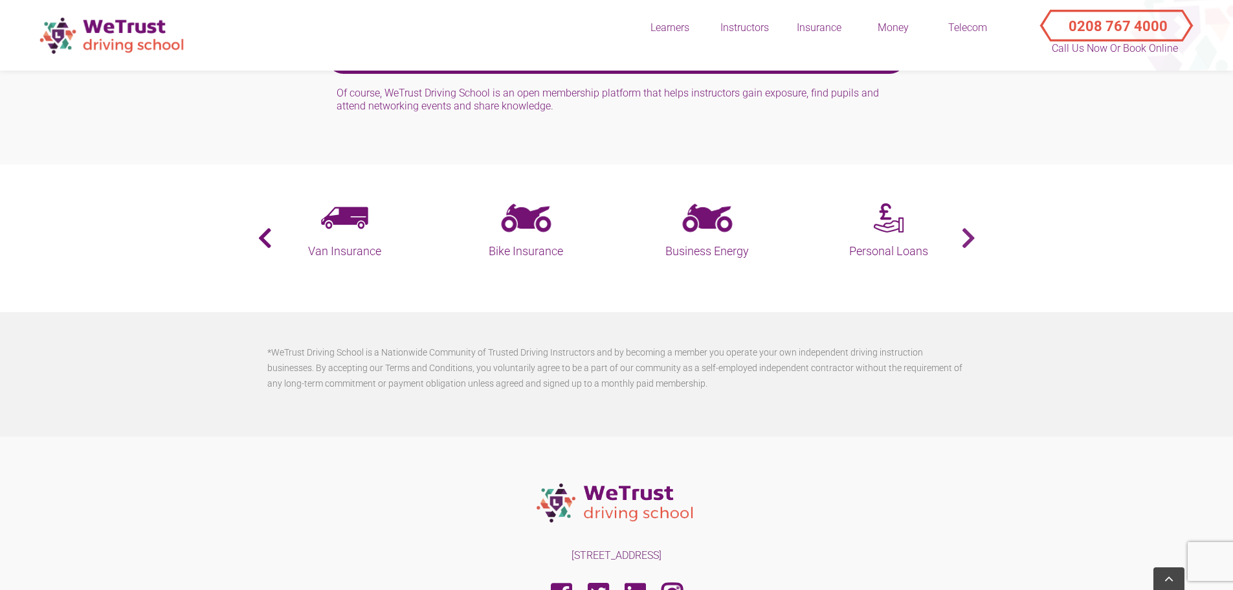
click at [973, 227] on button "›" at bounding box center [974, 238] width 3 height 23
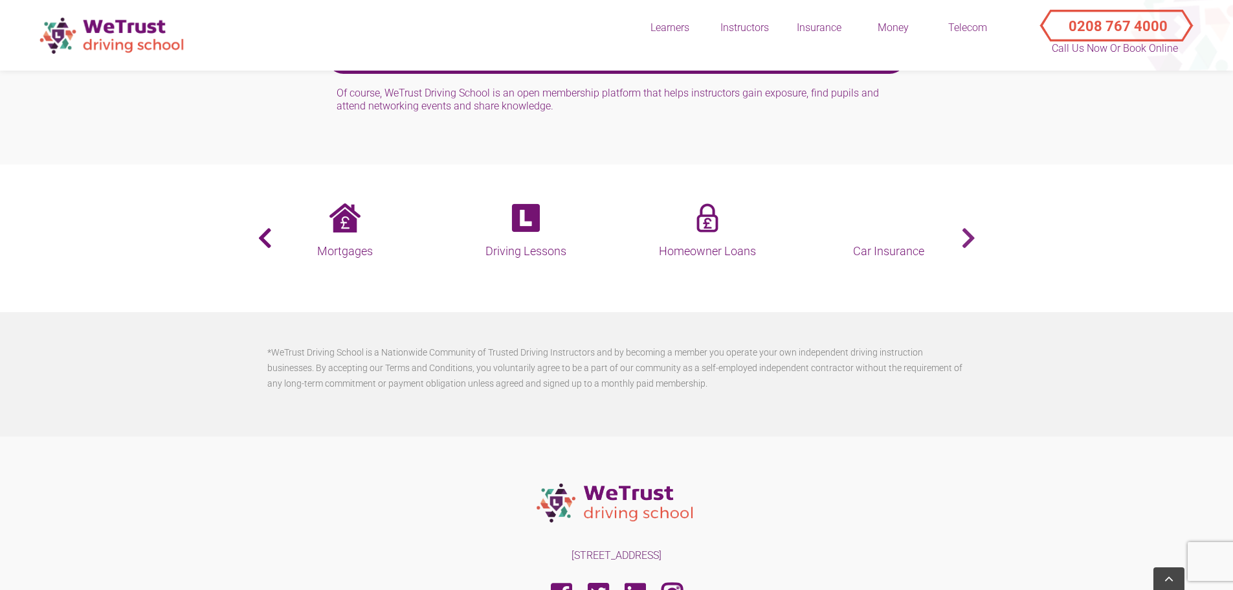
click at [973, 227] on button "›" at bounding box center [974, 238] width 3 height 23
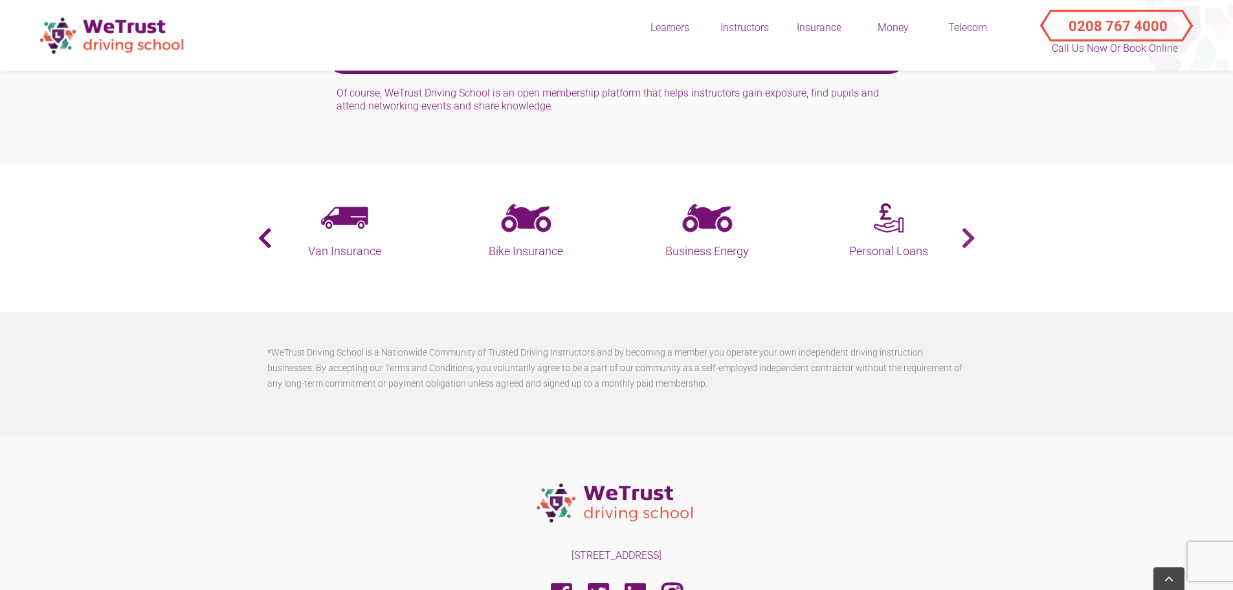
click at [973, 227] on button "›" at bounding box center [974, 238] width 3 height 23
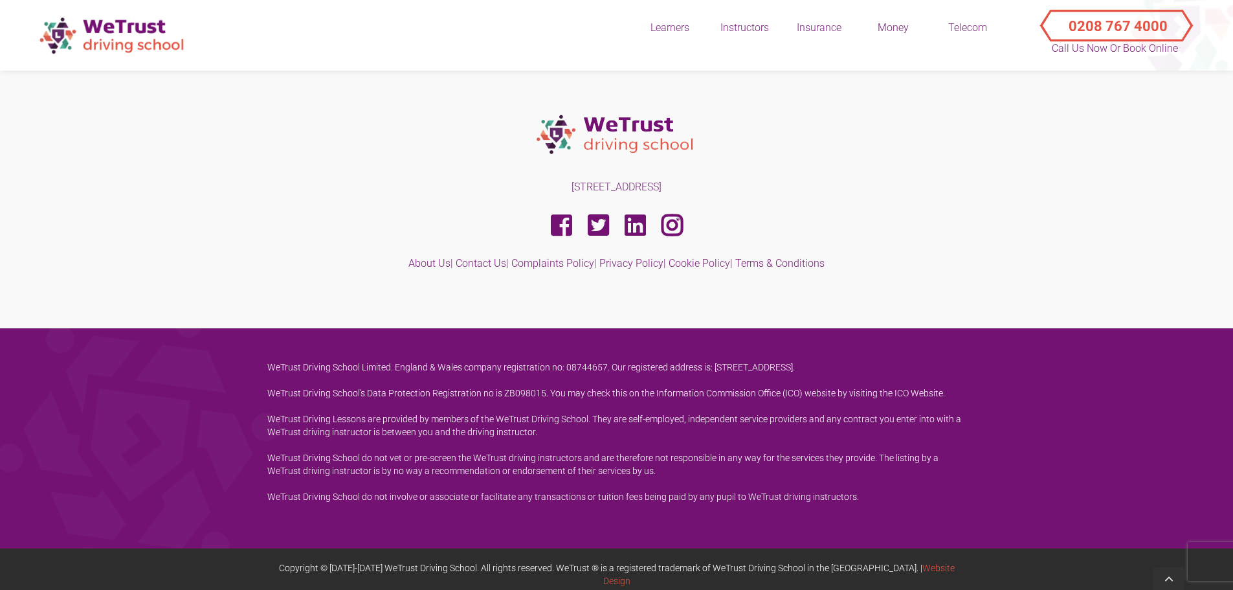
scroll to position [3799, 0]
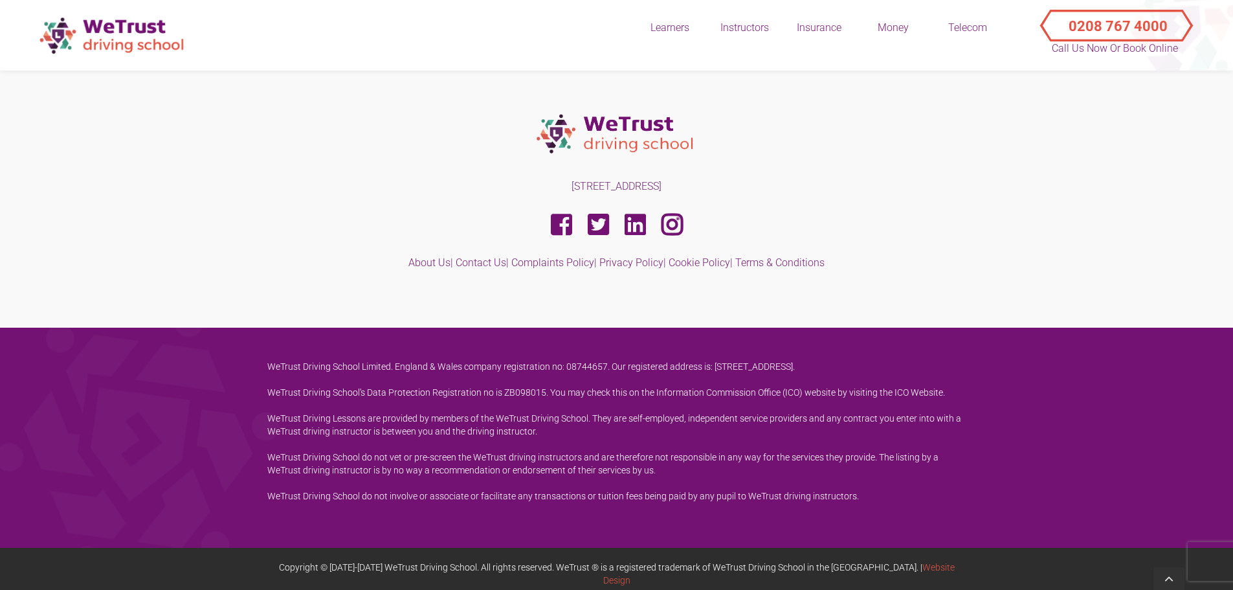
click at [797, 283] on footer "1 Mychell House, Pincott Road, London Sw19 2NN, United Kingdom About Us | Conta…" at bounding box center [616, 197] width 1233 height 260
click at [931, 199] on div "1 Mychell House, Pincott Road, London Sw19 2NN, United Kingdom About Us | Conta…" at bounding box center [617, 197] width 718 height 183
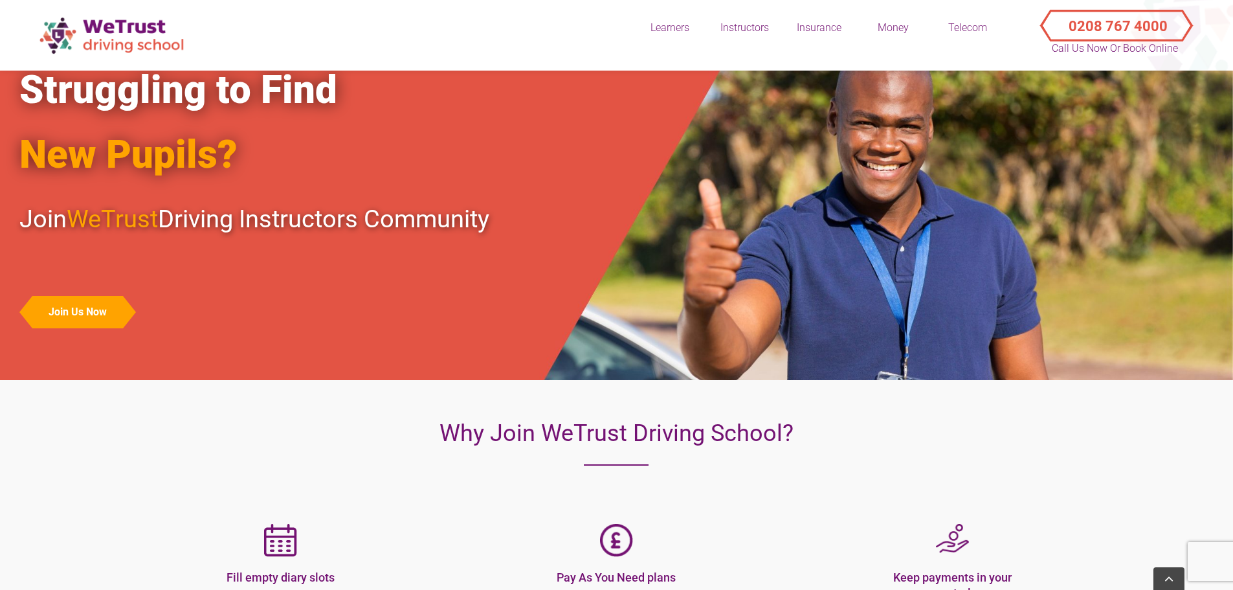
scroll to position [0, 0]
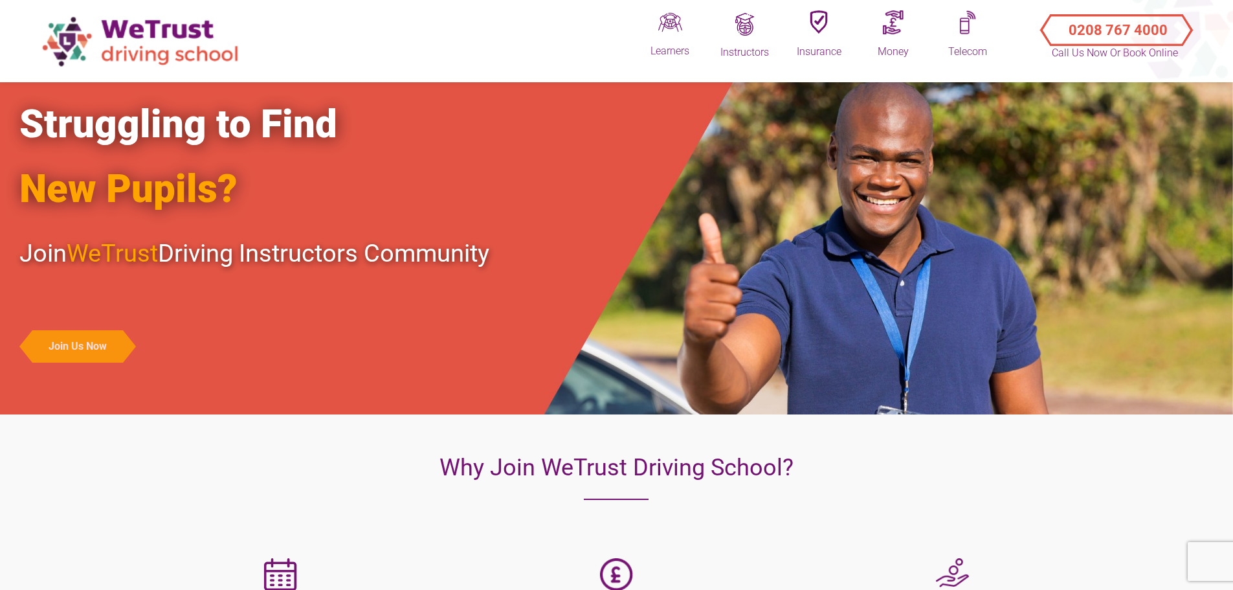
click at [77, 348] on button "Join Us Now" at bounding box center [77, 346] width 91 height 32
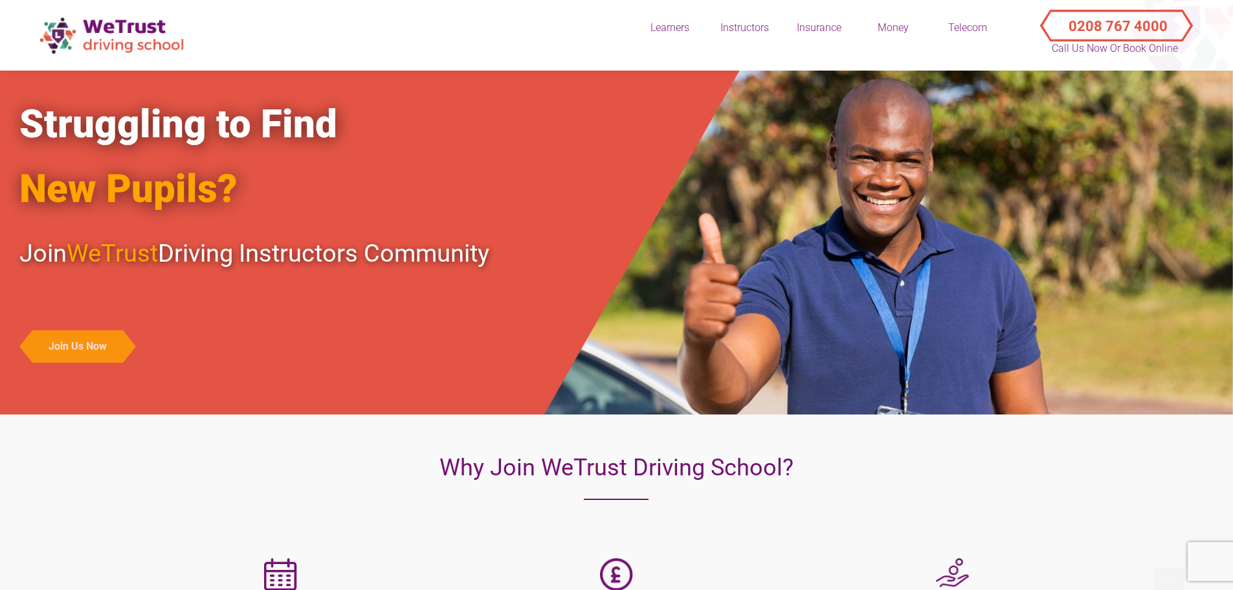
scroll to position [2046, 0]
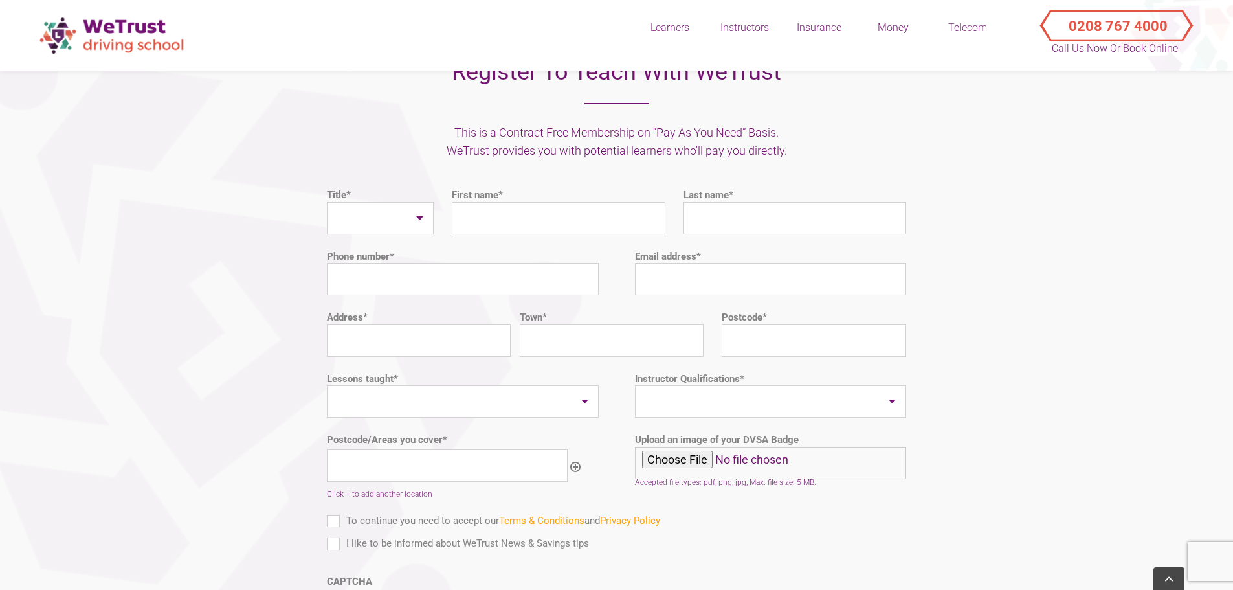
click at [979, 217] on section "Register To Teach With WeTrust This is a Contract Free Membership on “Pay As Yo…" at bounding box center [616, 346] width 1233 height 660
click at [379, 202] on select "Mr Mrs Ms Other" at bounding box center [380, 218] width 107 height 32
select select "Mr"
click at [327, 202] on select "Mr Mrs Ms Other" at bounding box center [380, 218] width 107 height 32
click at [556, 206] on input "First name *" at bounding box center [559, 218] width 214 height 32
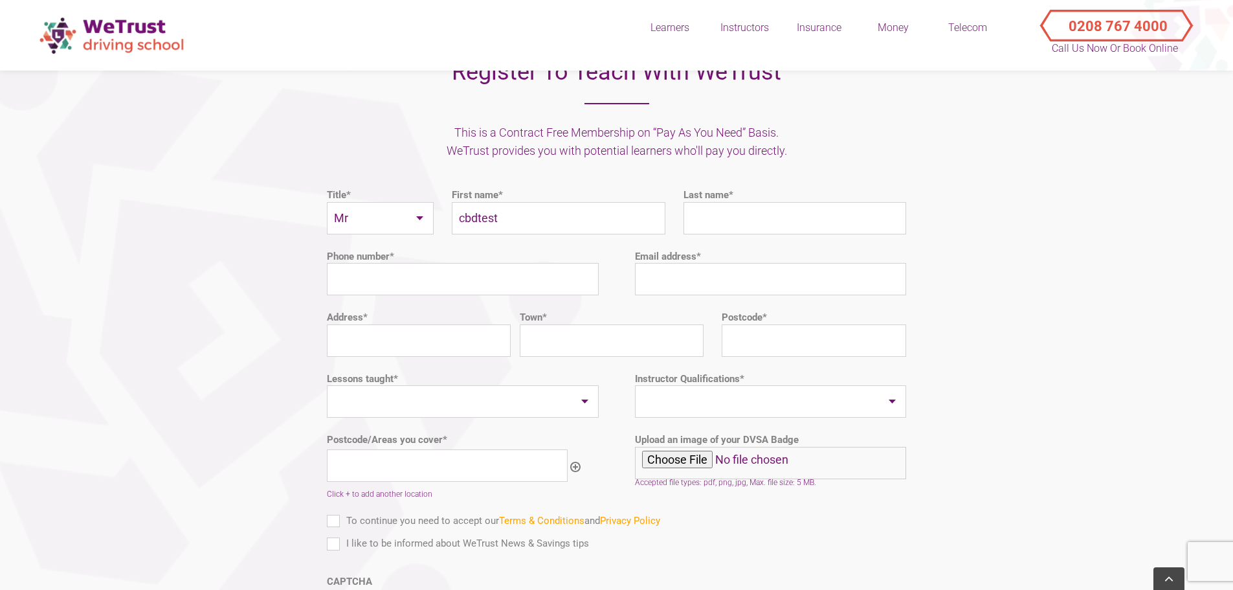
type input "cbdtest"
type input "frs"
type input "44125123"
type input "cbdtest@gmail.com"
type input "test"
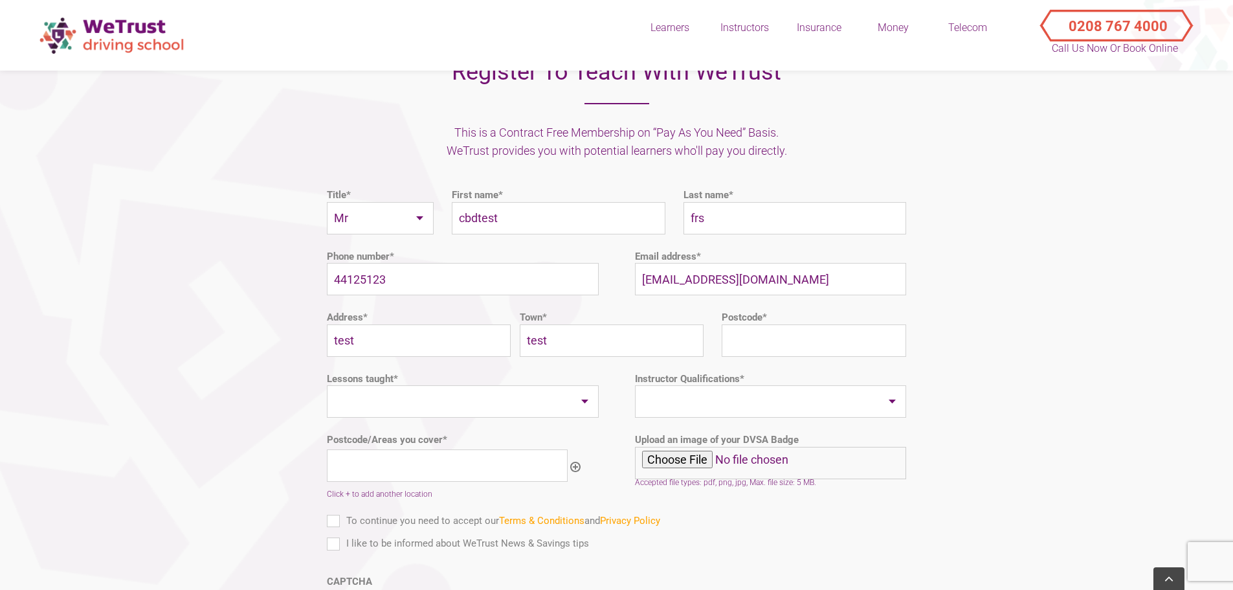
type input "test"
type input "t"
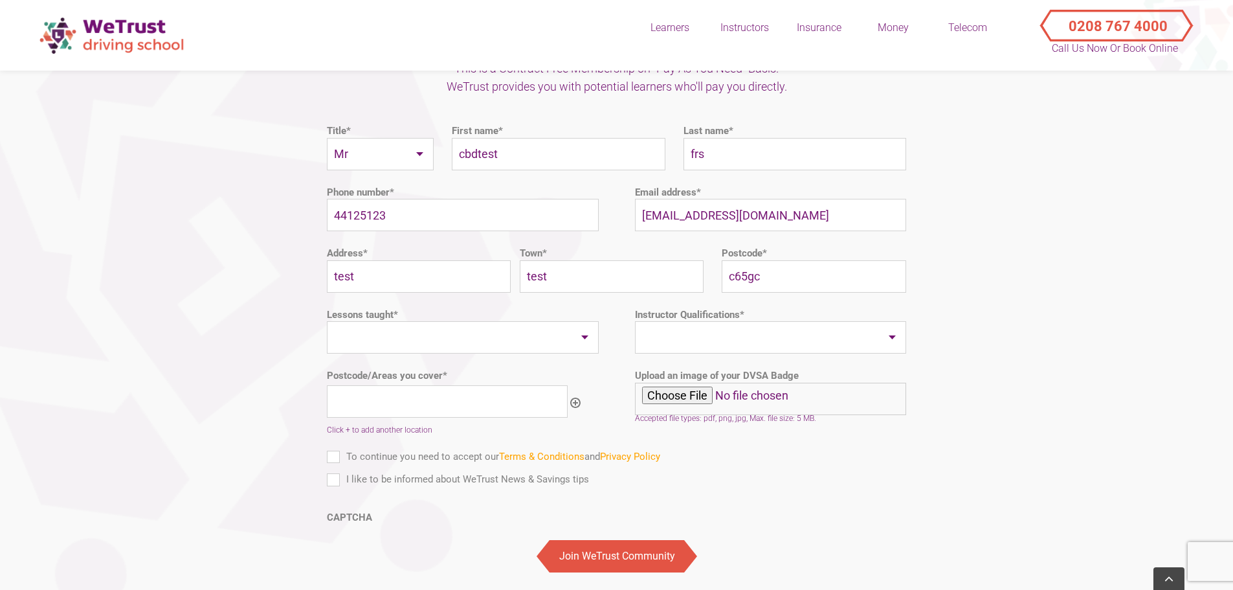
scroll to position [2111, 0]
type input "c65gc"
click at [461, 320] on select "Auto Manual Both" at bounding box center [463, 336] width 272 height 32
select select "Manual"
click at [327, 320] on select "Auto Manual Both" at bounding box center [463, 336] width 272 height 32
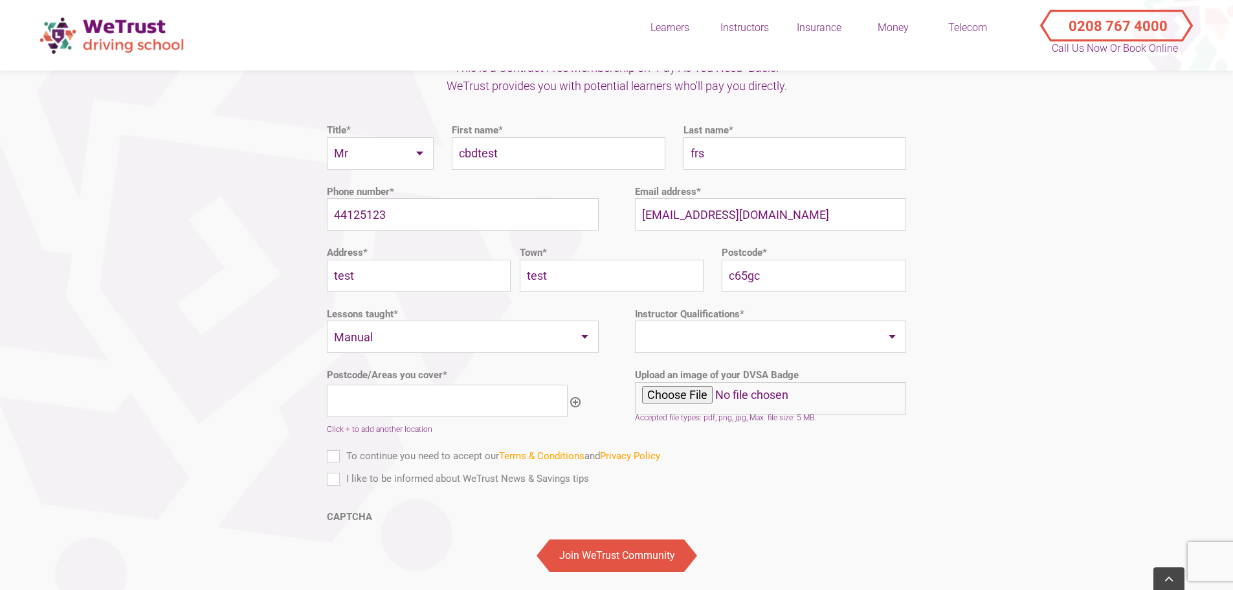
click at [733, 322] on select "PDI ADI" at bounding box center [771, 336] width 272 height 32
select select "PDI"
click at [635, 320] on select "PDI ADI" at bounding box center [771, 336] width 272 height 32
click at [697, 326] on select "PDI ADI" at bounding box center [771, 336] width 272 height 32
click at [661, 452] on li "To continue you need to accept our Terms & Conditions and Privacy Policy" at bounding box center [616, 460] width 579 height 23
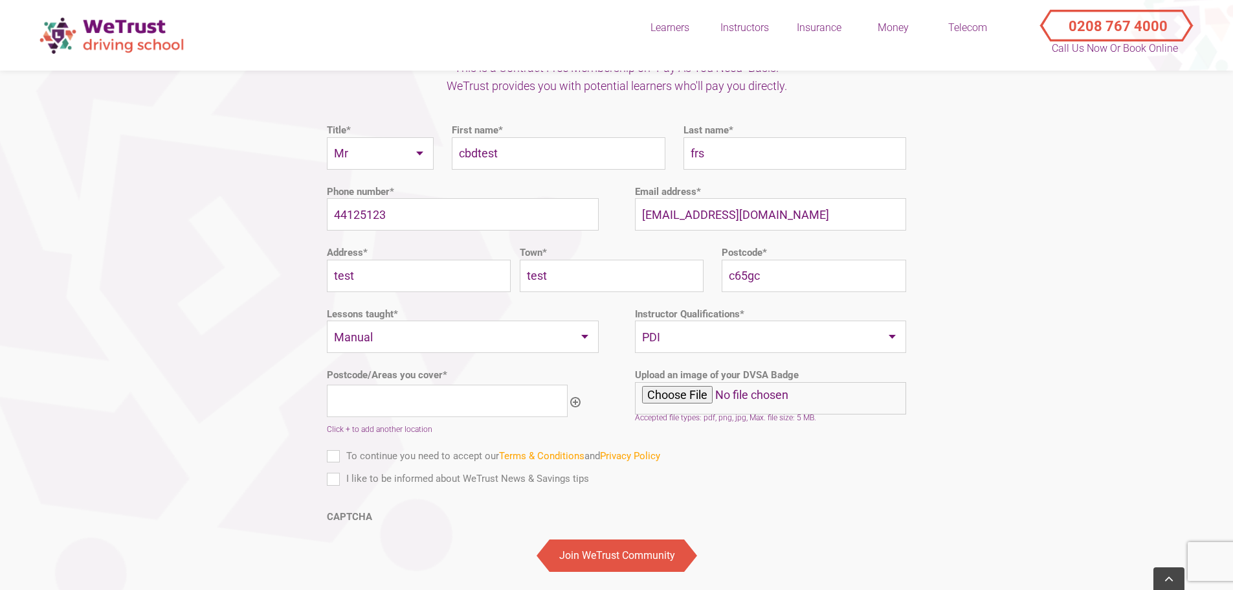
click at [477, 385] on input"] "Postcode/Areas you cover, Row 1" at bounding box center [447, 400] width 241 height 32
click at [746, 263] on input "c65gc" at bounding box center [814, 276] width 184 height 32
click at [485, 384] on input"] "Postcode/Areas you cover, Row 1" at bounding box center [447, 400] width 241 height 32
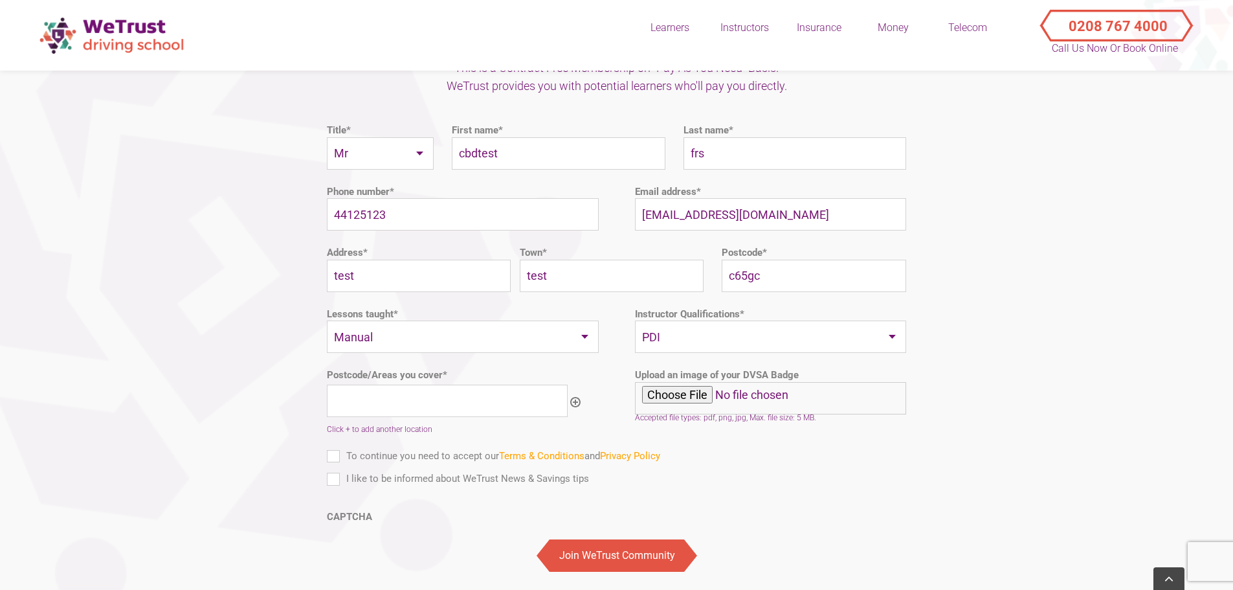
paste input"] "c65gc"
type input"] "c65gc"
click at [392, 449] on label "To continue you need to accept our Terms & Conditions and Privacy Policy" at bounding box center [493, 456] width 333 height 15
checkbox input "true"
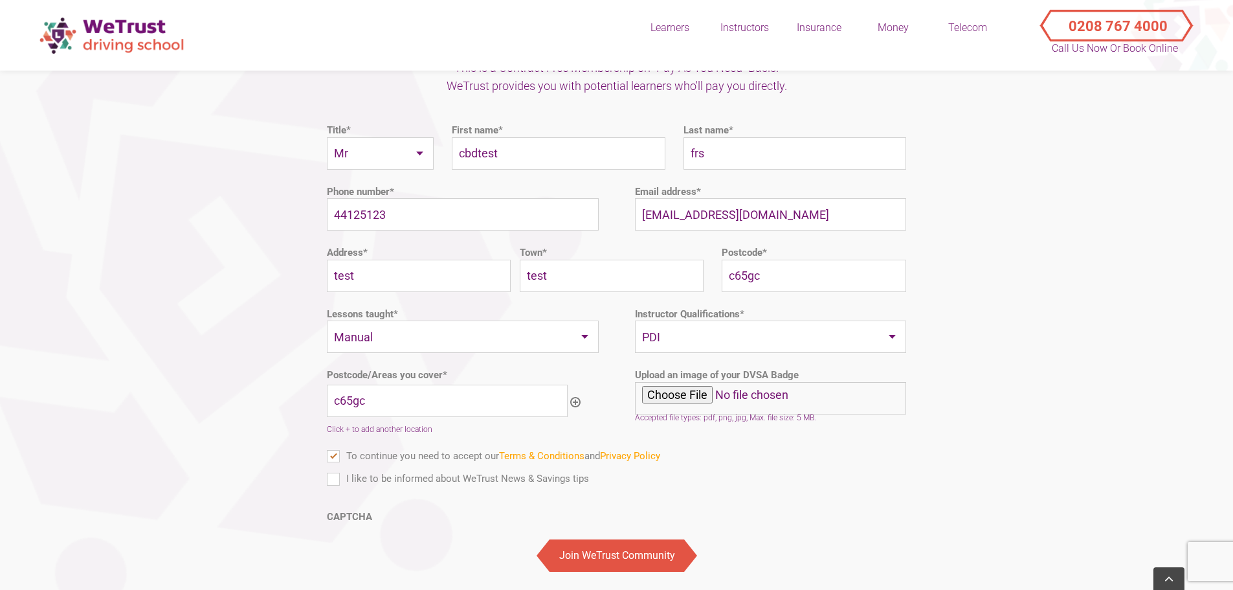
click at [351, 511] on label "CAPTCHA" at bounding box center [349, 517] width 45 height 13
click at [603, 551] on input "Join WeTrust Community" at bounding box center [617, 555] width 135 height 32
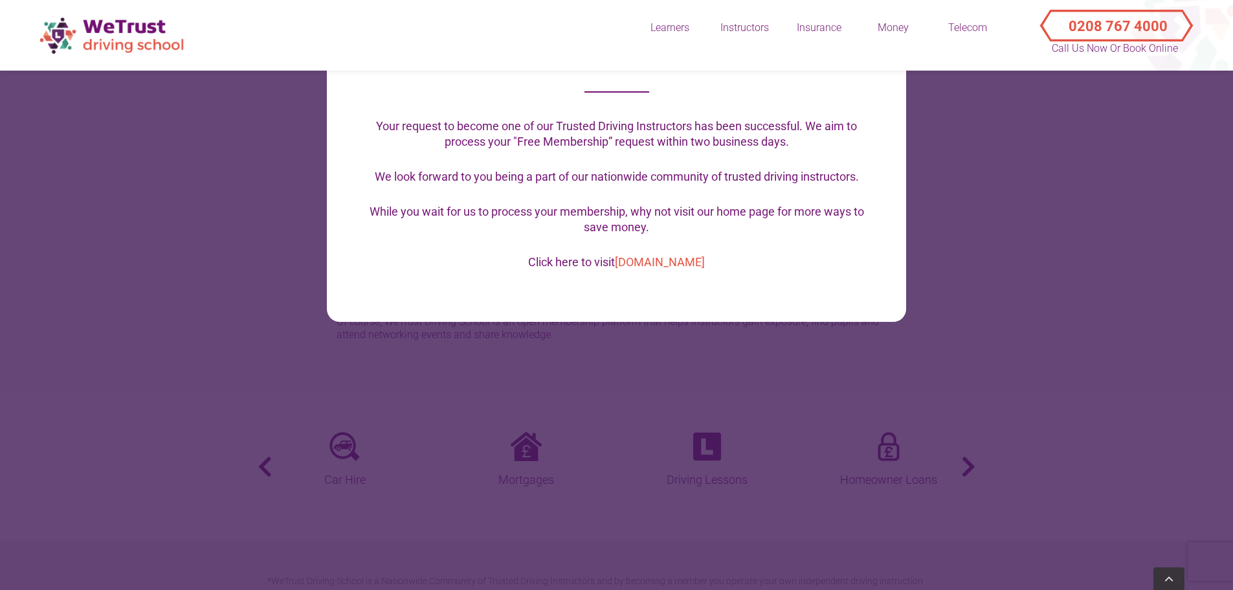
scroll to position [2718, 0]
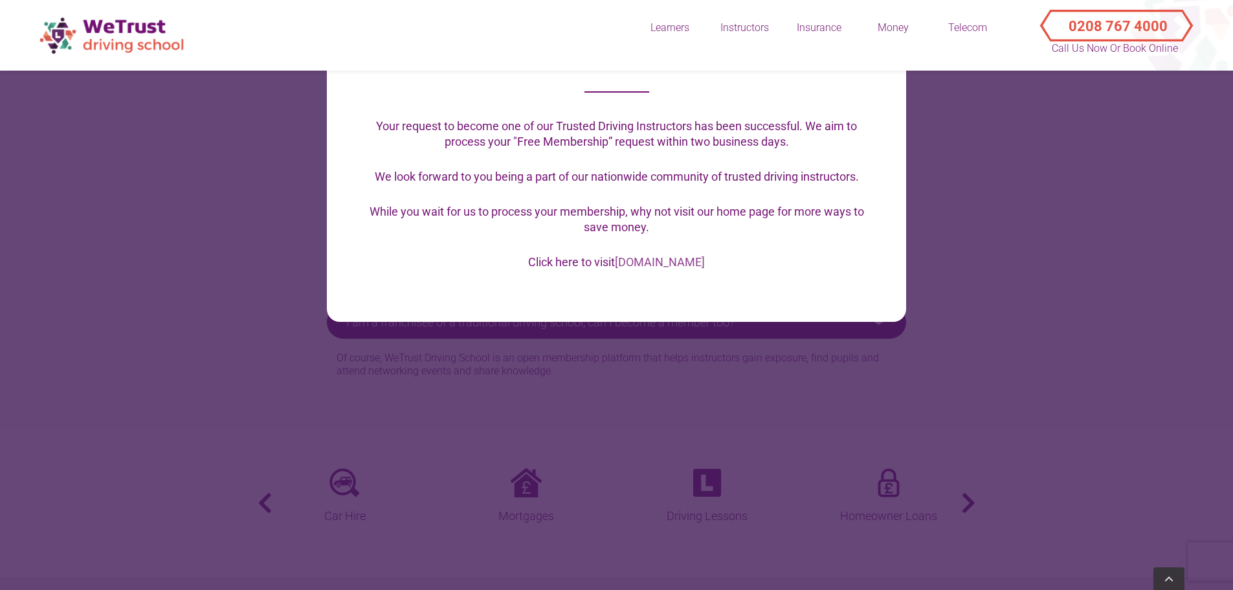
click at [660, 264] on link "[DOMAIN_NAME]" at bounding box center [660, 262] width 90 height 14
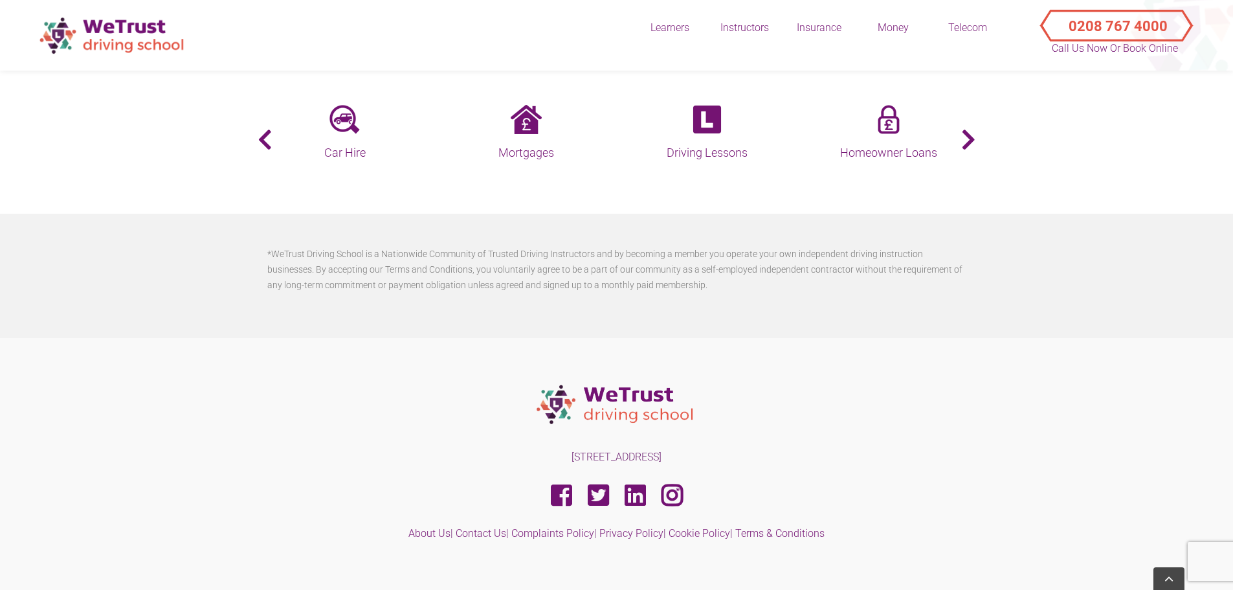
scroll to position [3107, 0]
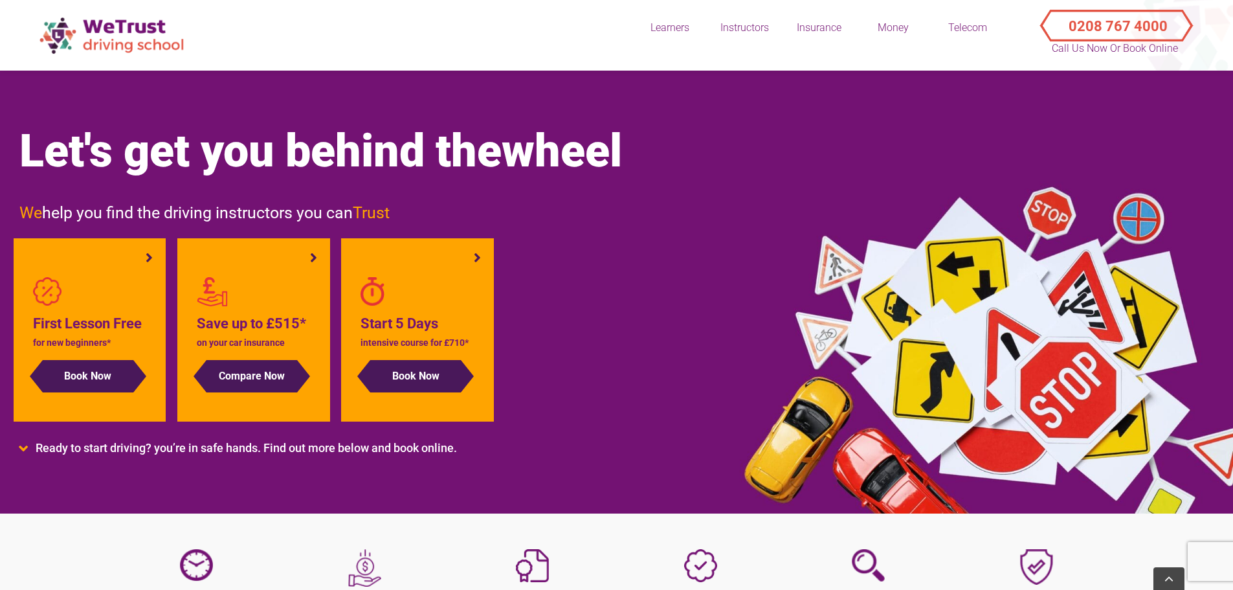
scroll to position [4008, 0]
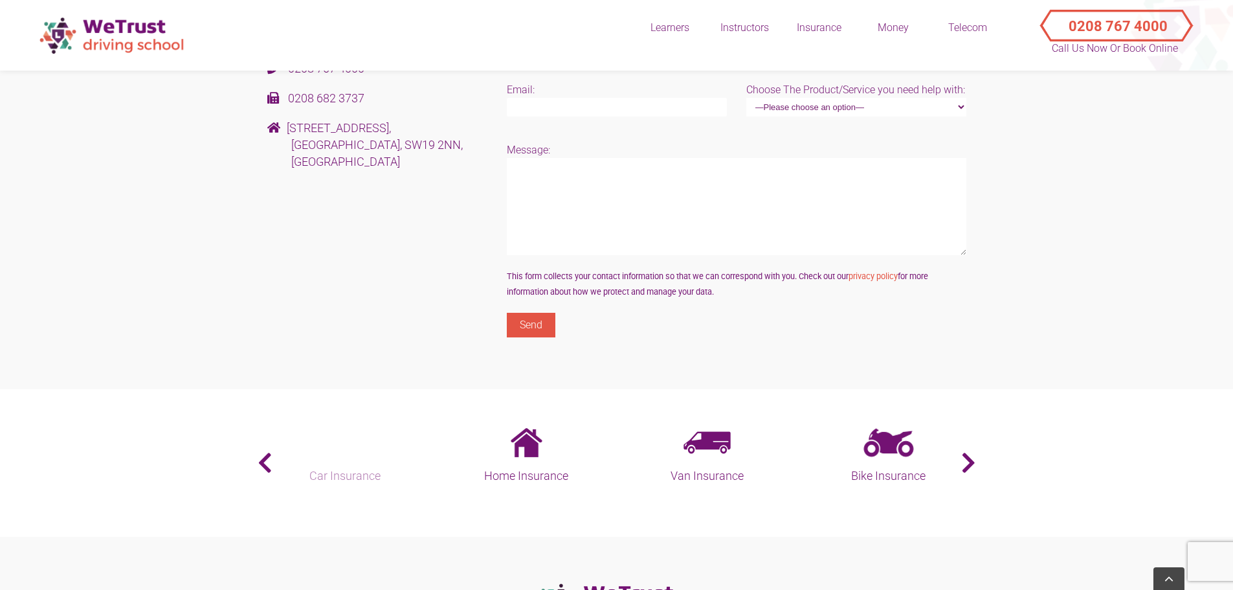
scroll to position [709, 0]
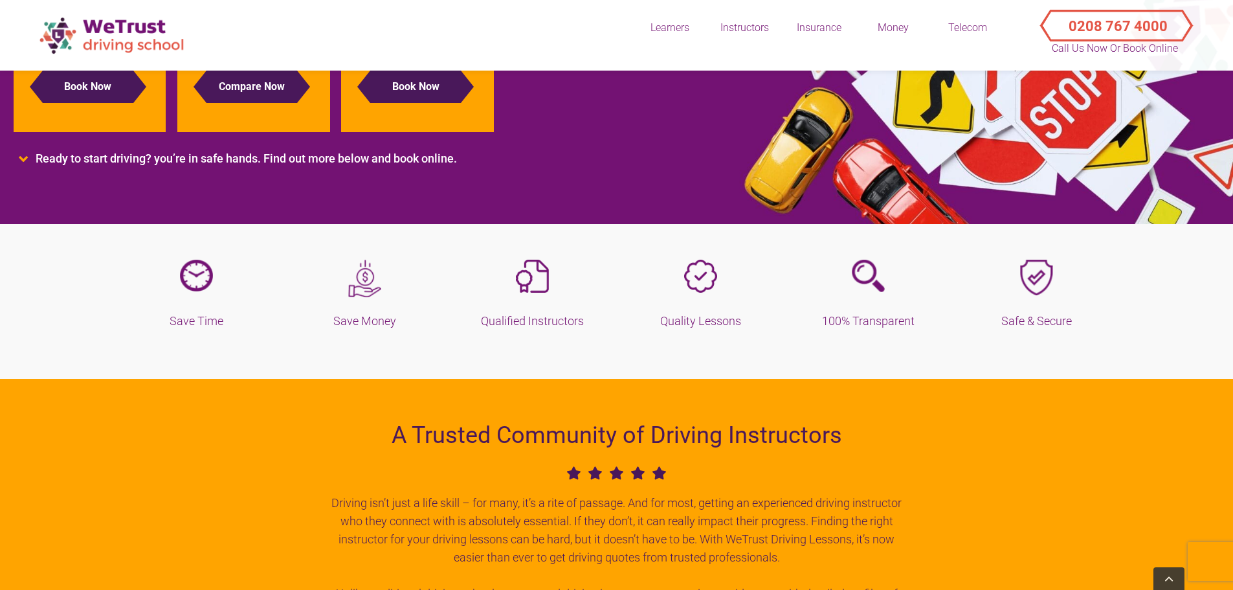
scroll to position [259, 0]
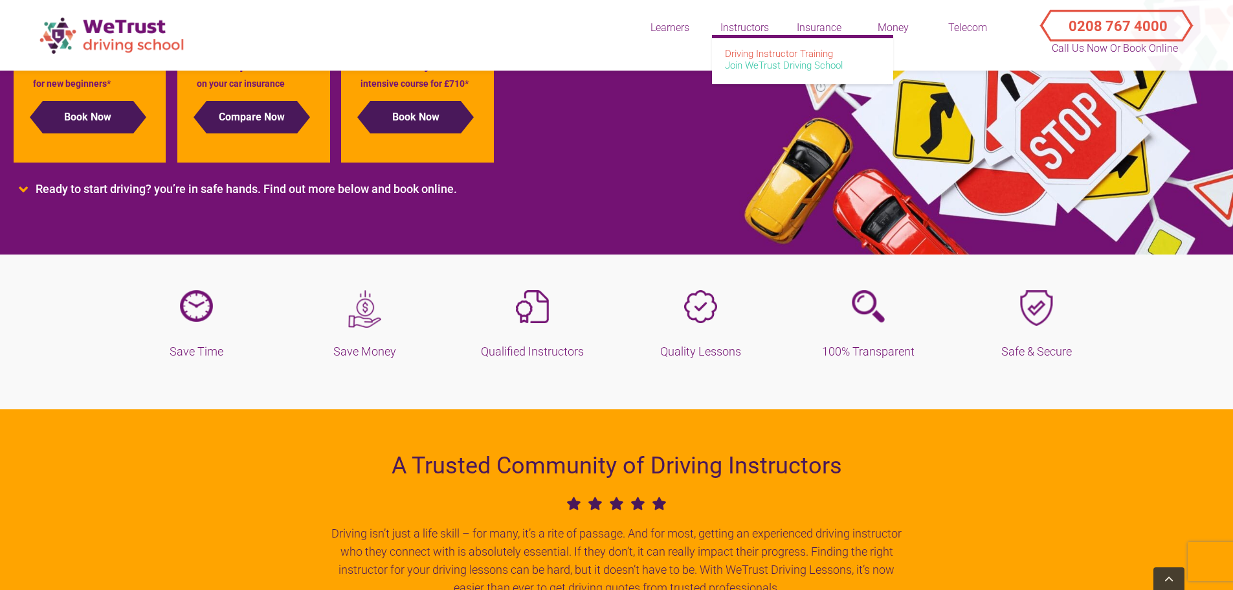
click at [761, 69] on link "Join WeTrust Driving School" at bounding box center [784, 66] width 118 height 12
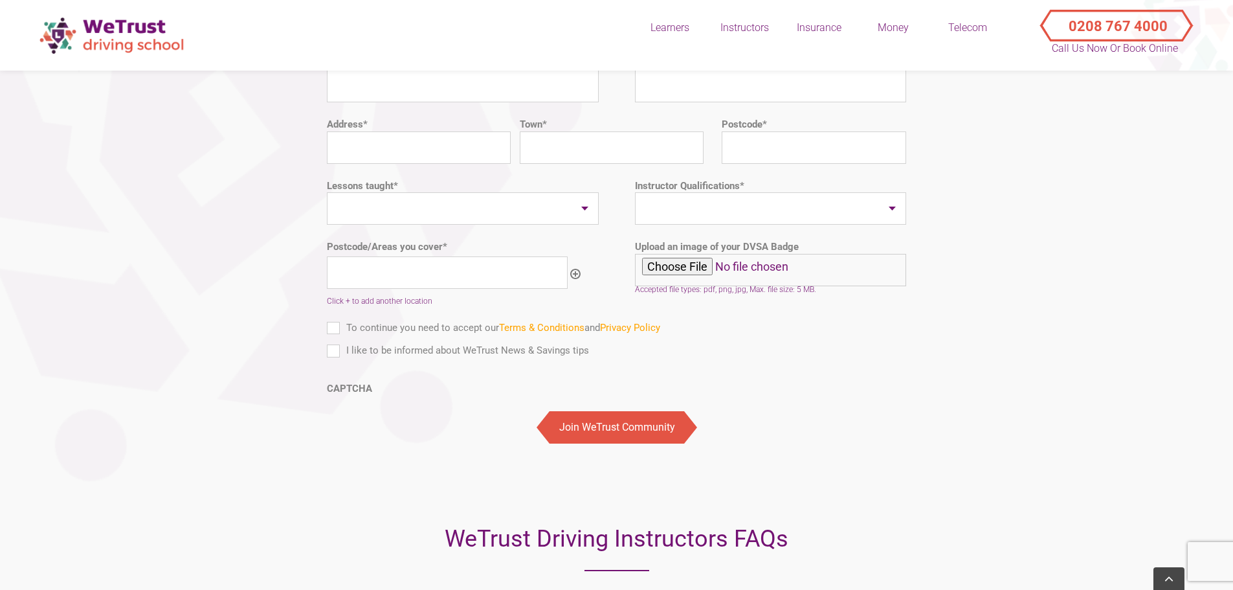
scroll to position [2265, 0]
